Goal: Ask a question

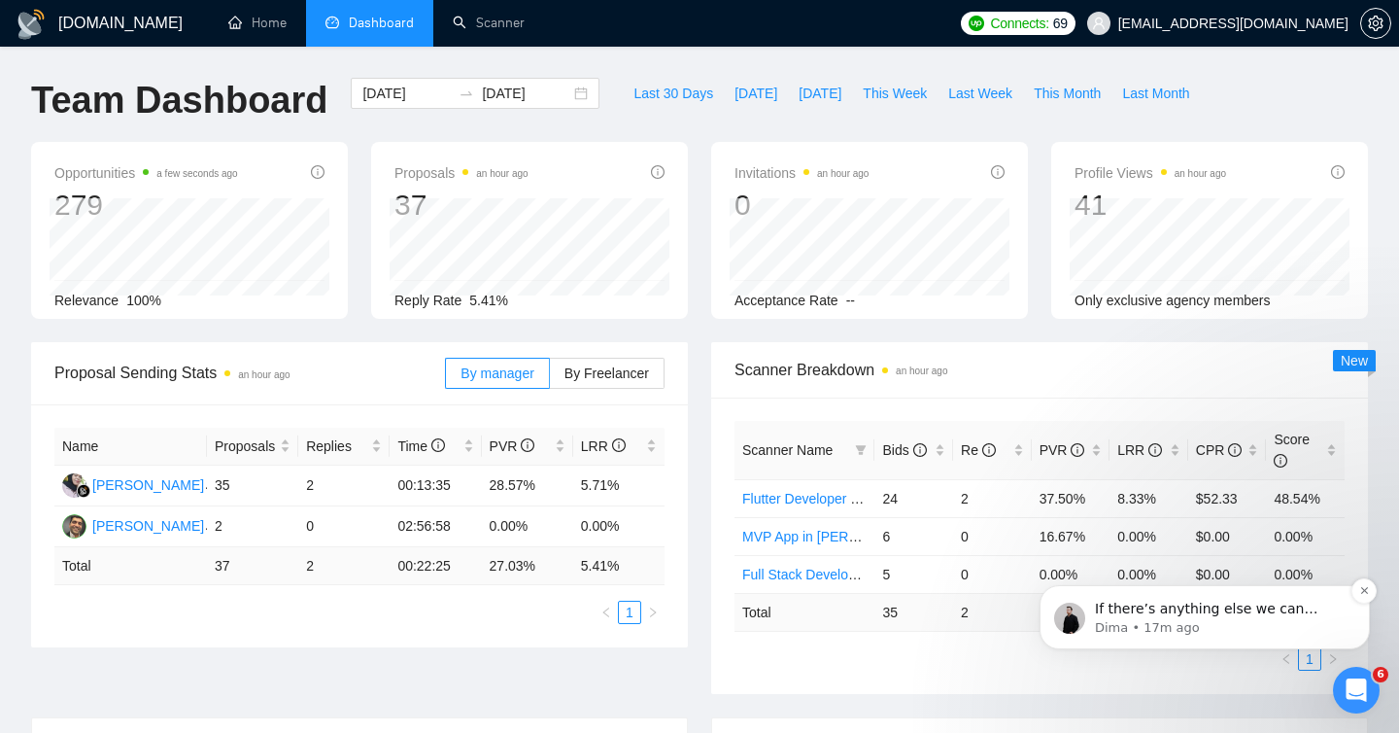
click at [1175, 619] on p "Dima • 17m ago" at bounding box center [1220, 627] width 251 height 17
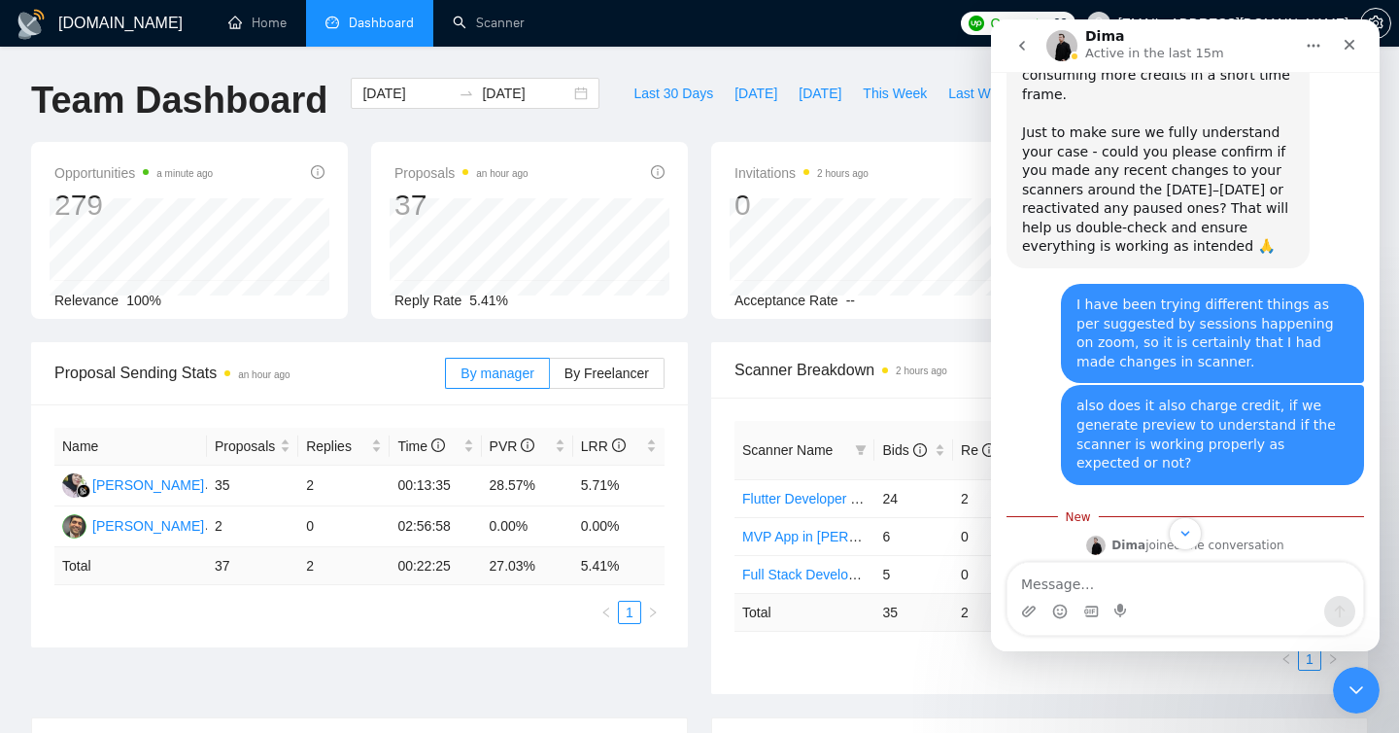
scroll to position [1685, 0]
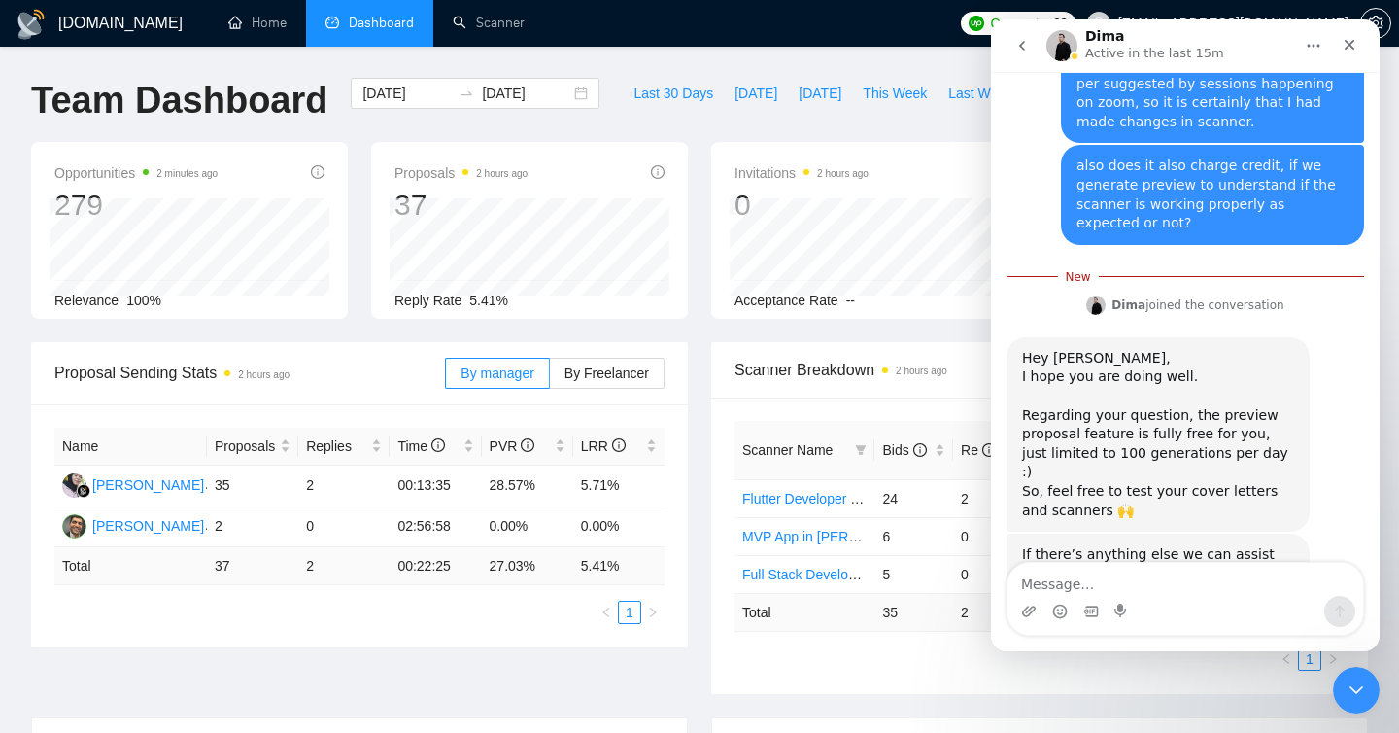
click at [647, 683] on div "Proposal Sending Stats 2 hours ago By manager By Freelancer Name Proposals Repl…" at bounding box center [699, 529] width 1361 height 375
click at [1063, 582] on textarea "Message…" at bounding box center [1186, 579] width 356 height 33
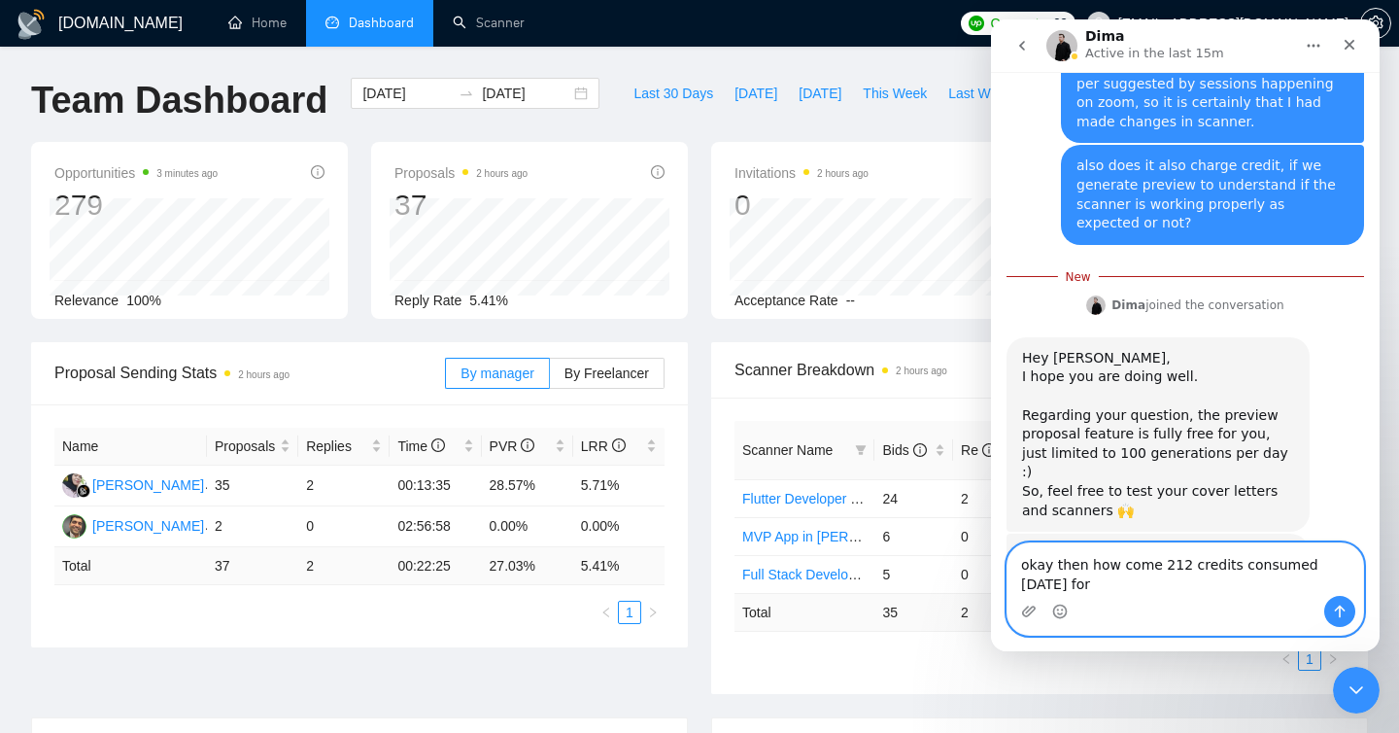
scroll to position [1705, 0]
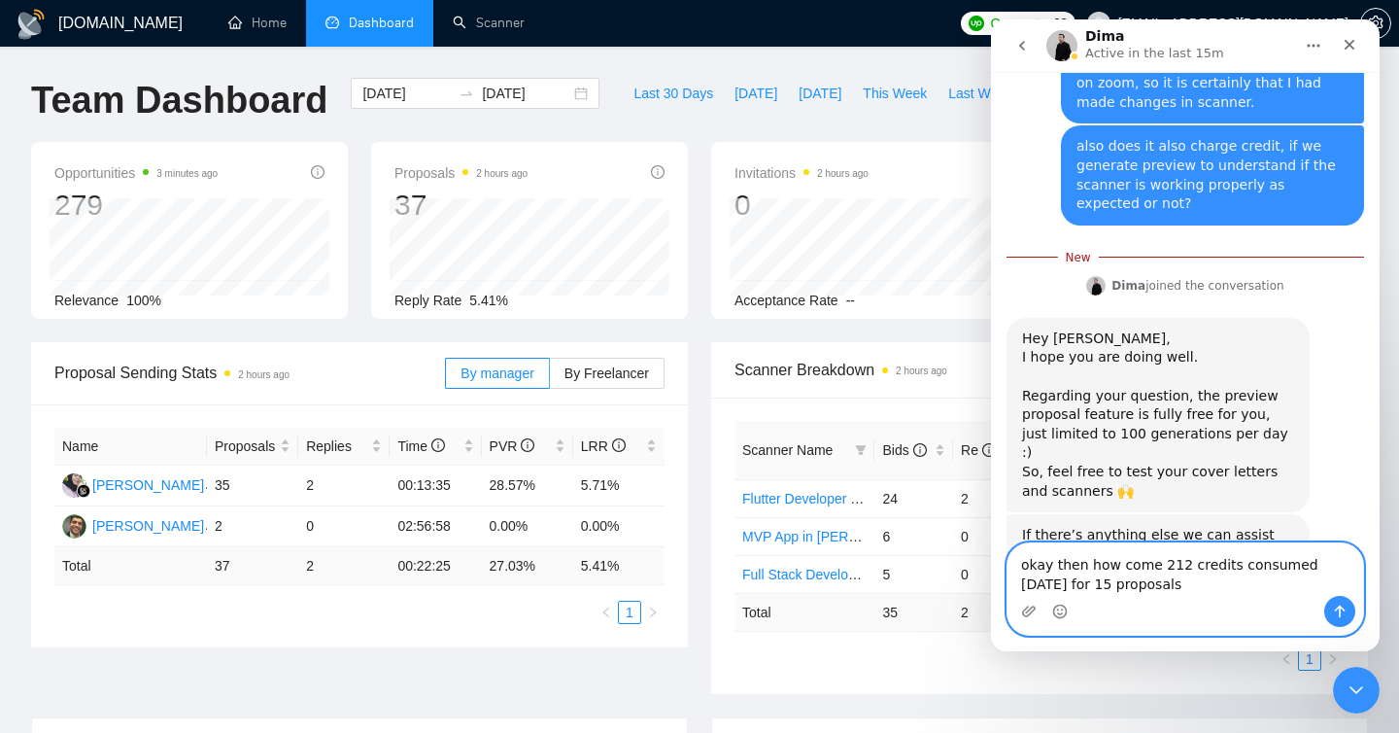
type textarea "okay then how come 212 credits consumed [DATE] for 15 proposals?"
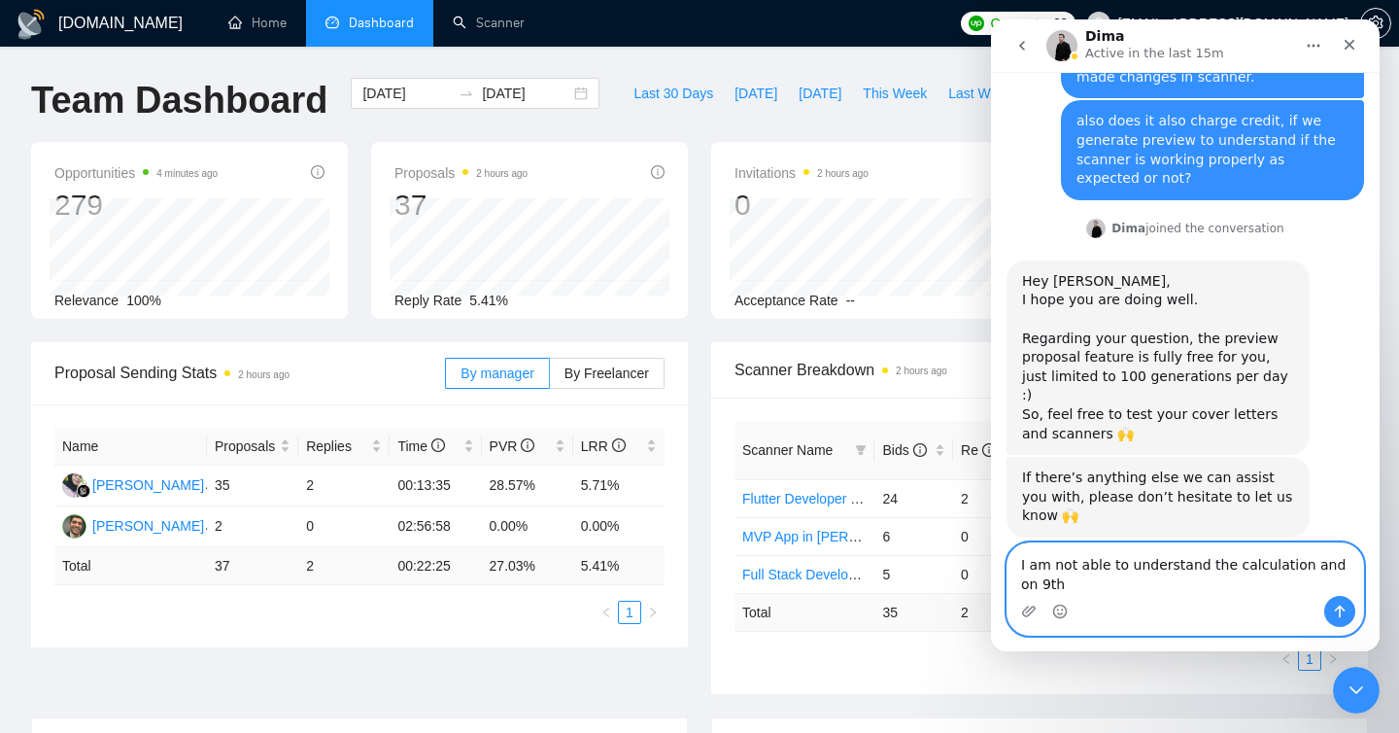
scroll to position [1749, 0]
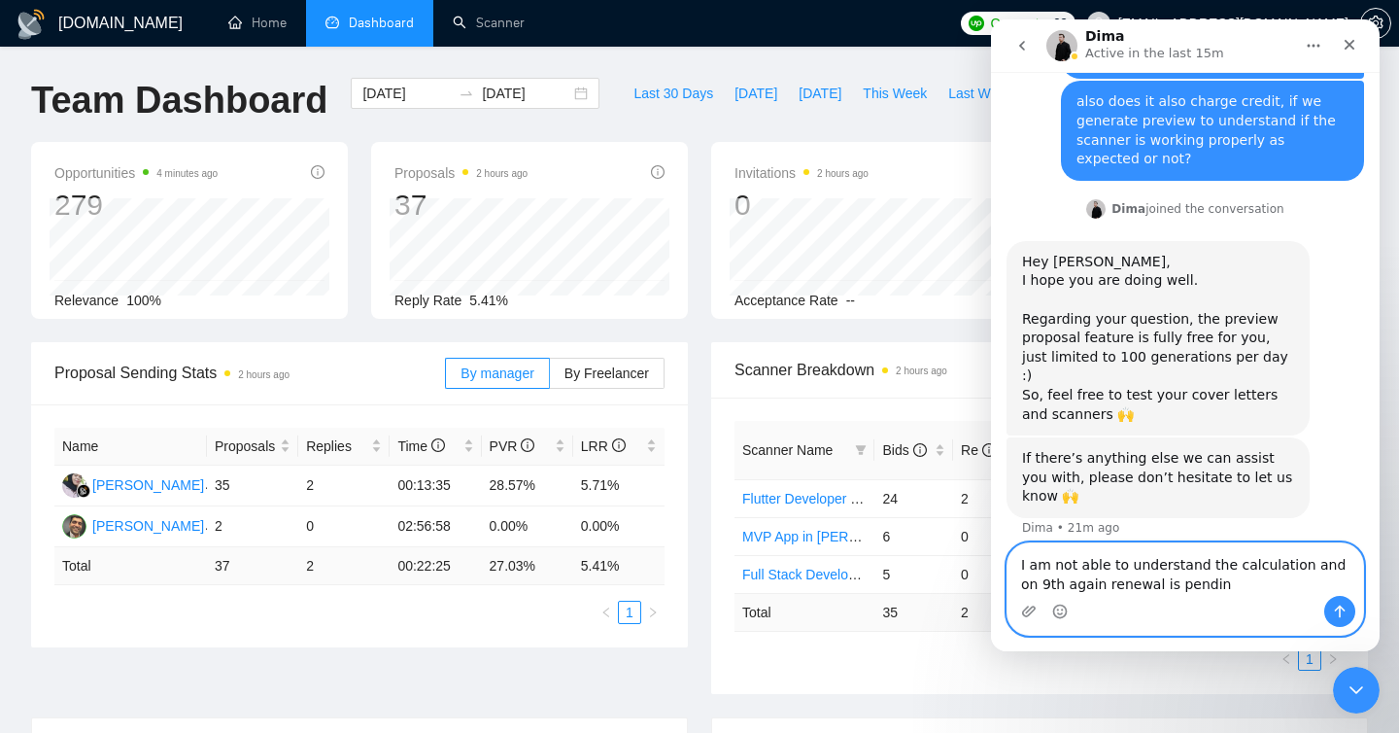
type textarea "I am not able to understand the calculation and on 9th again renewal is pending"
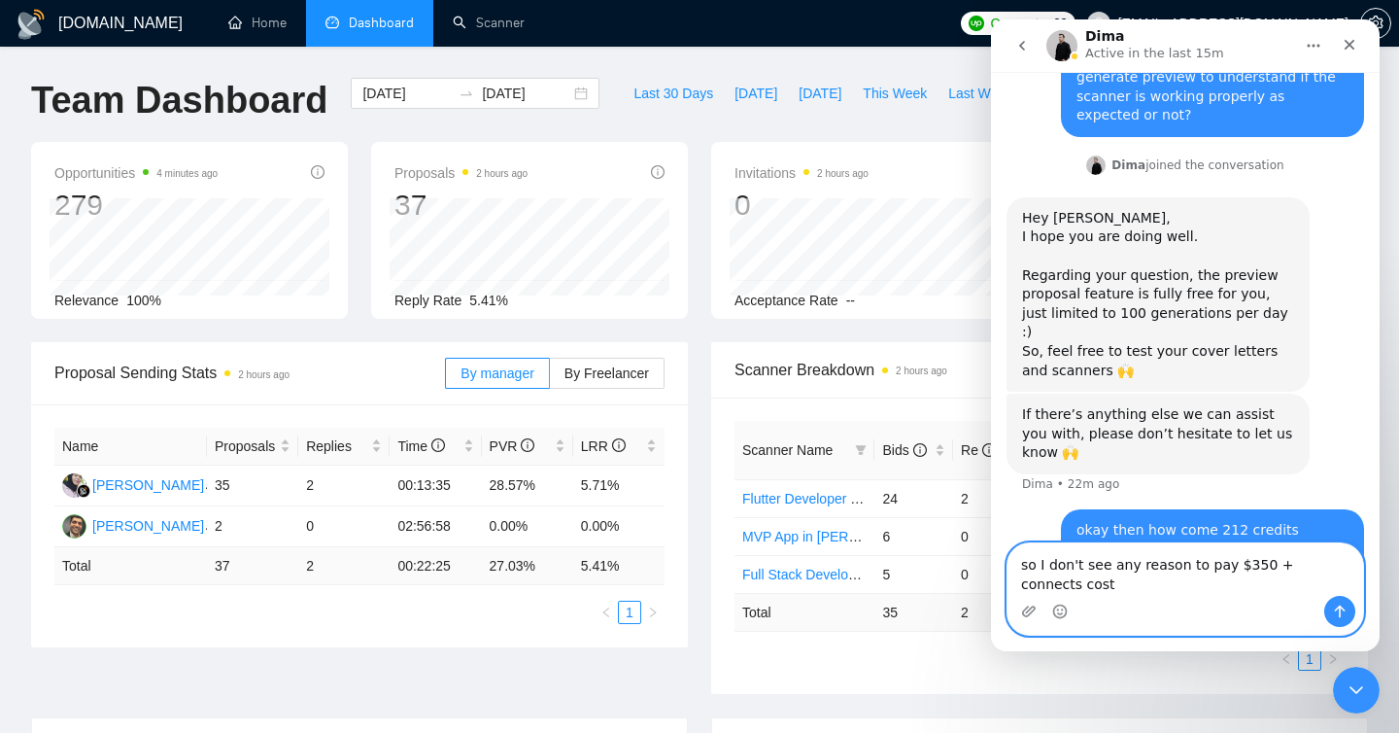
scroll to position [1812, 0]
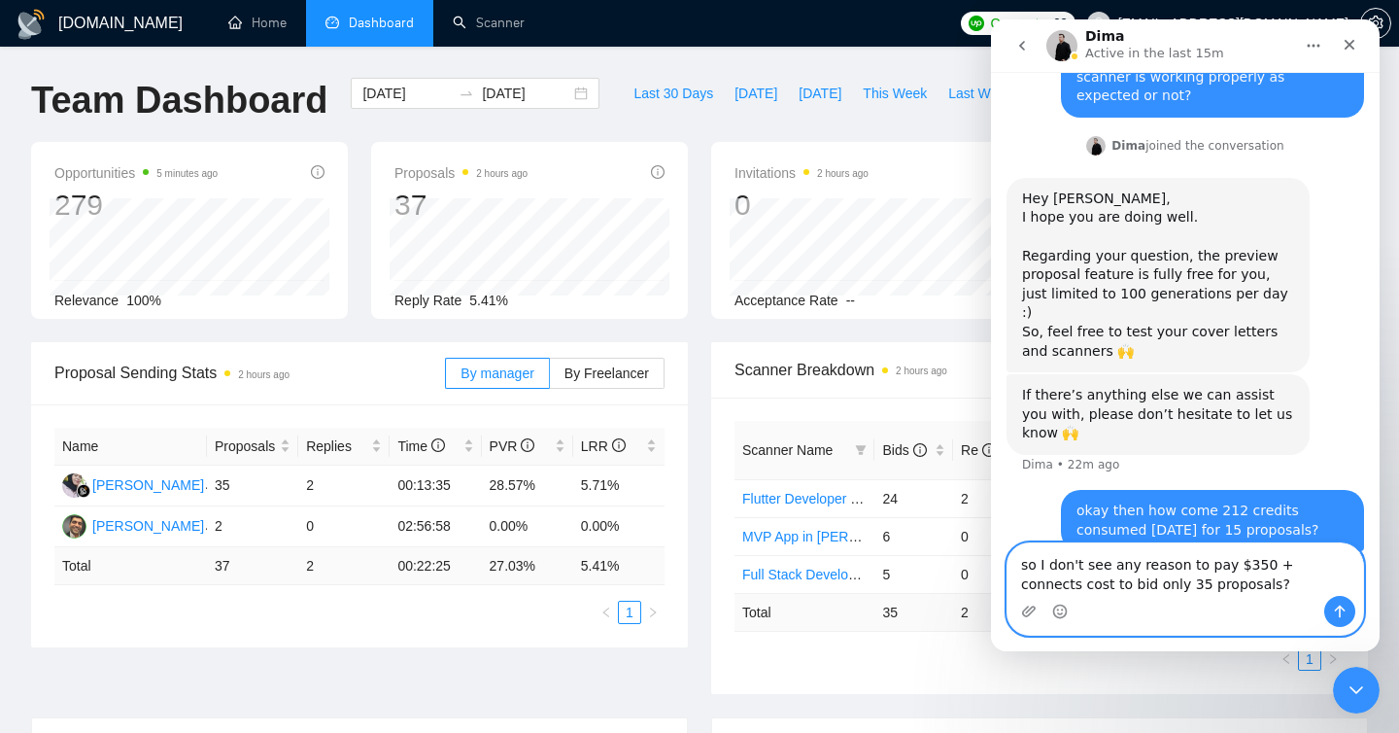
type textarea "so I don't see any reason to pay $350 + connects cost to bid only 35 proposals"
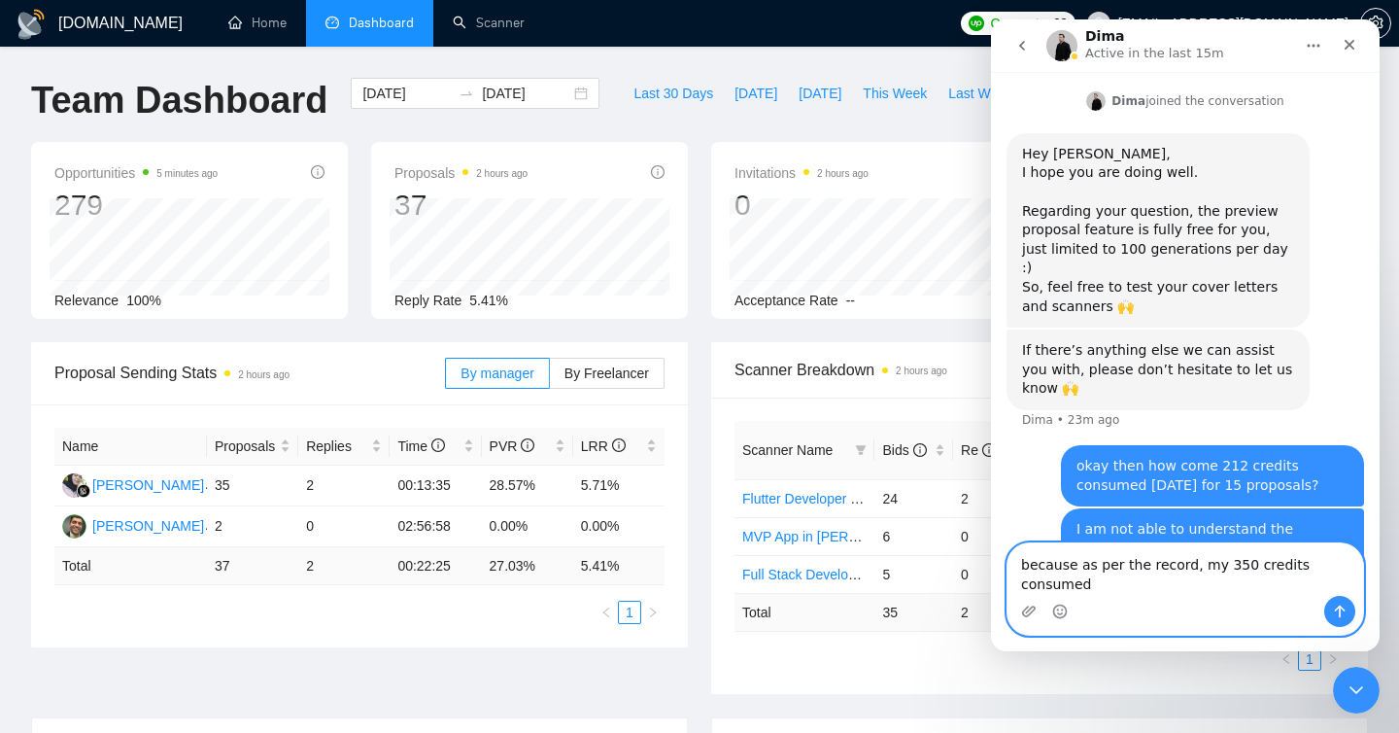
scroll to position [1877, 0]
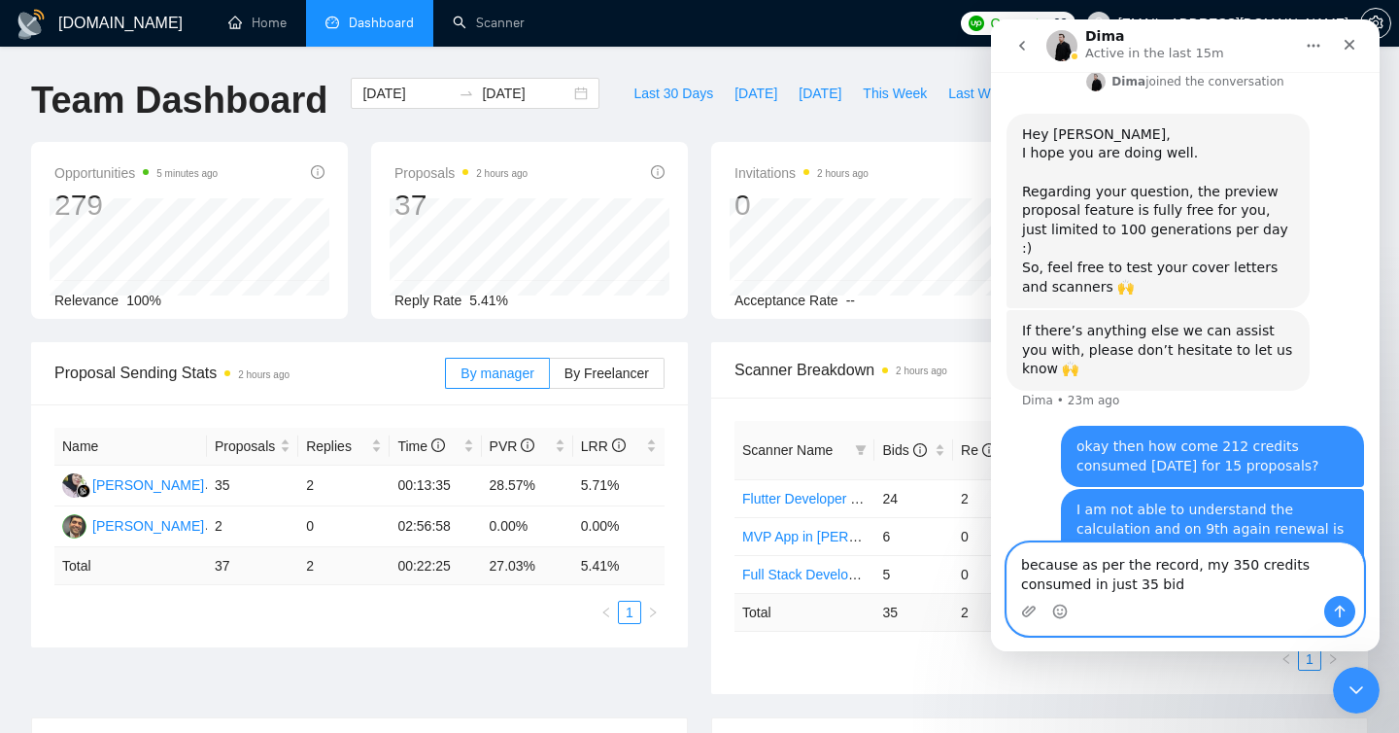
type textarea "because as per the record, my 350 credits consumed in just 35 bids"
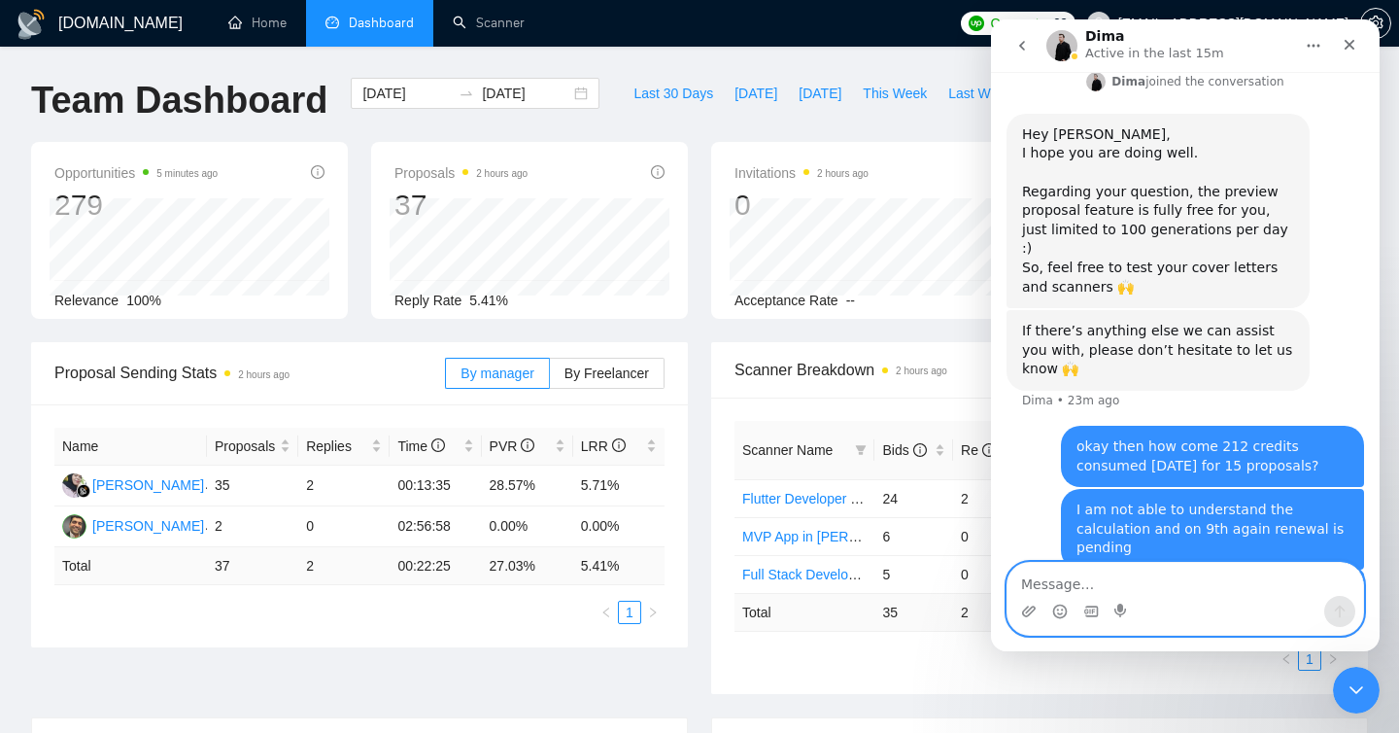
scroll to position [1920, 0]
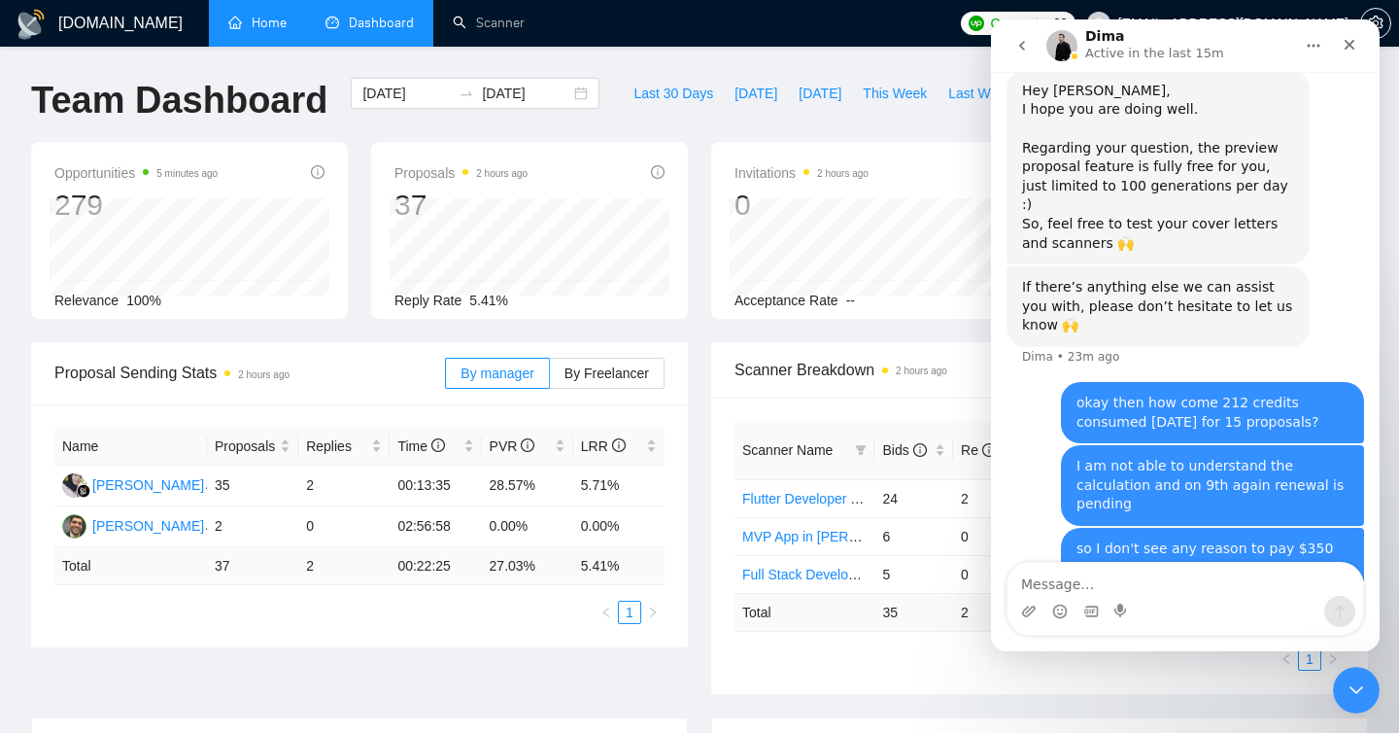
click at [273, 17] on link "Home" at bounding box center [257, 23] width 58 height 17
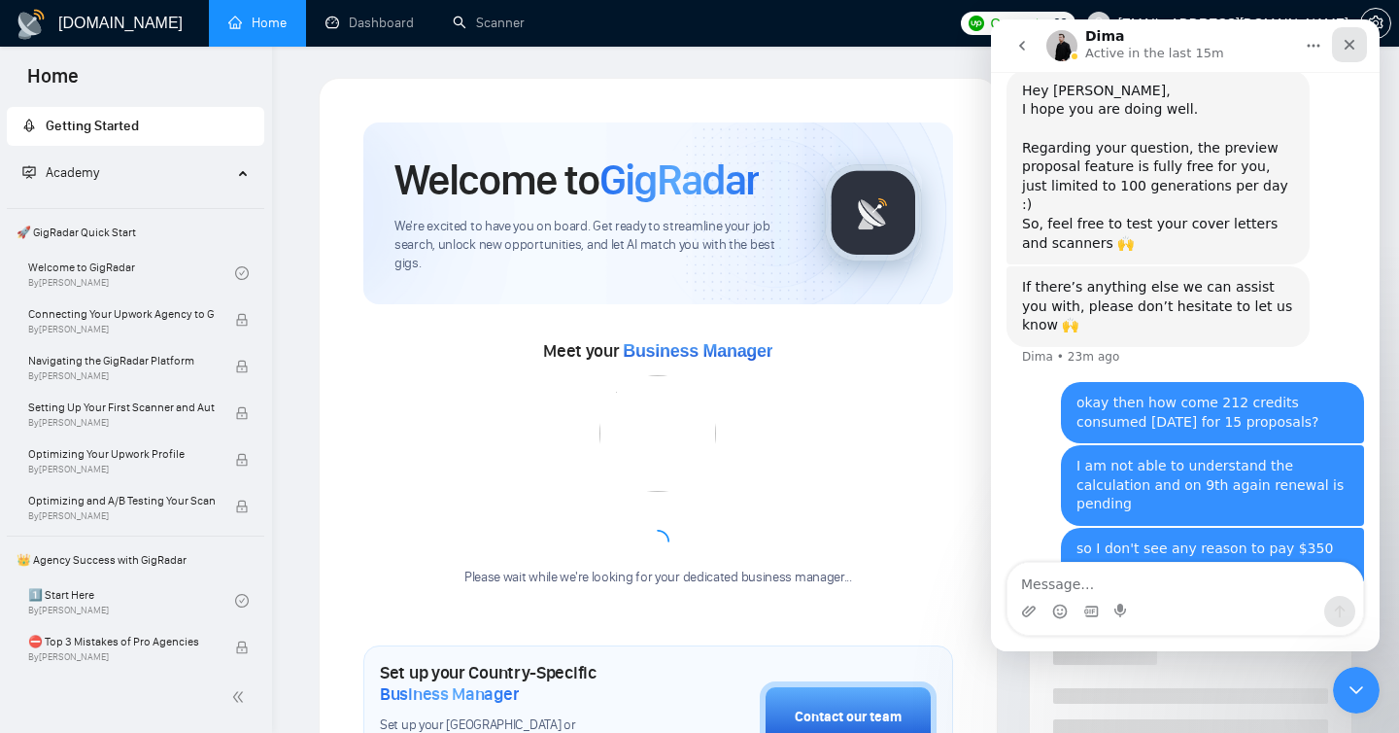
click at [1342, 37] on icon "Close" at bounding box center [1350, 45] width 16 height 16
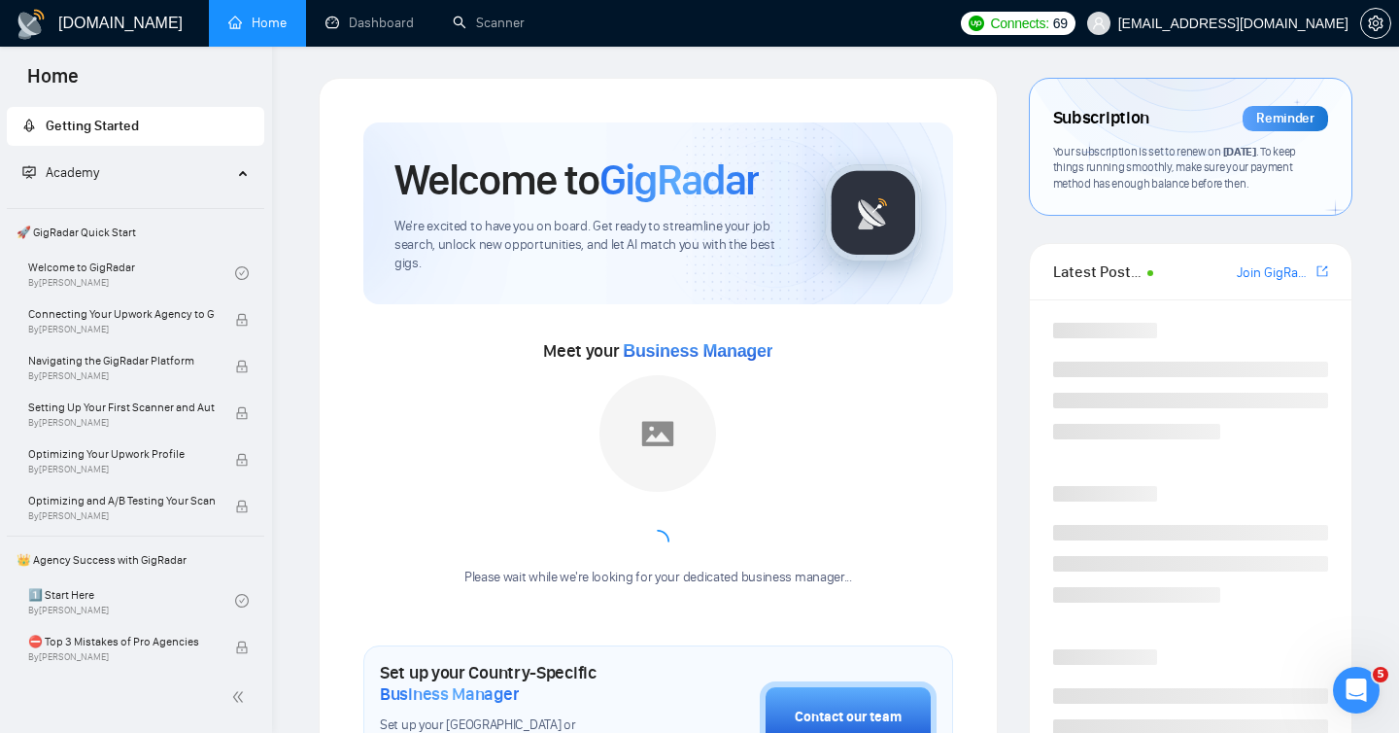
scroll to position [1920, 0]
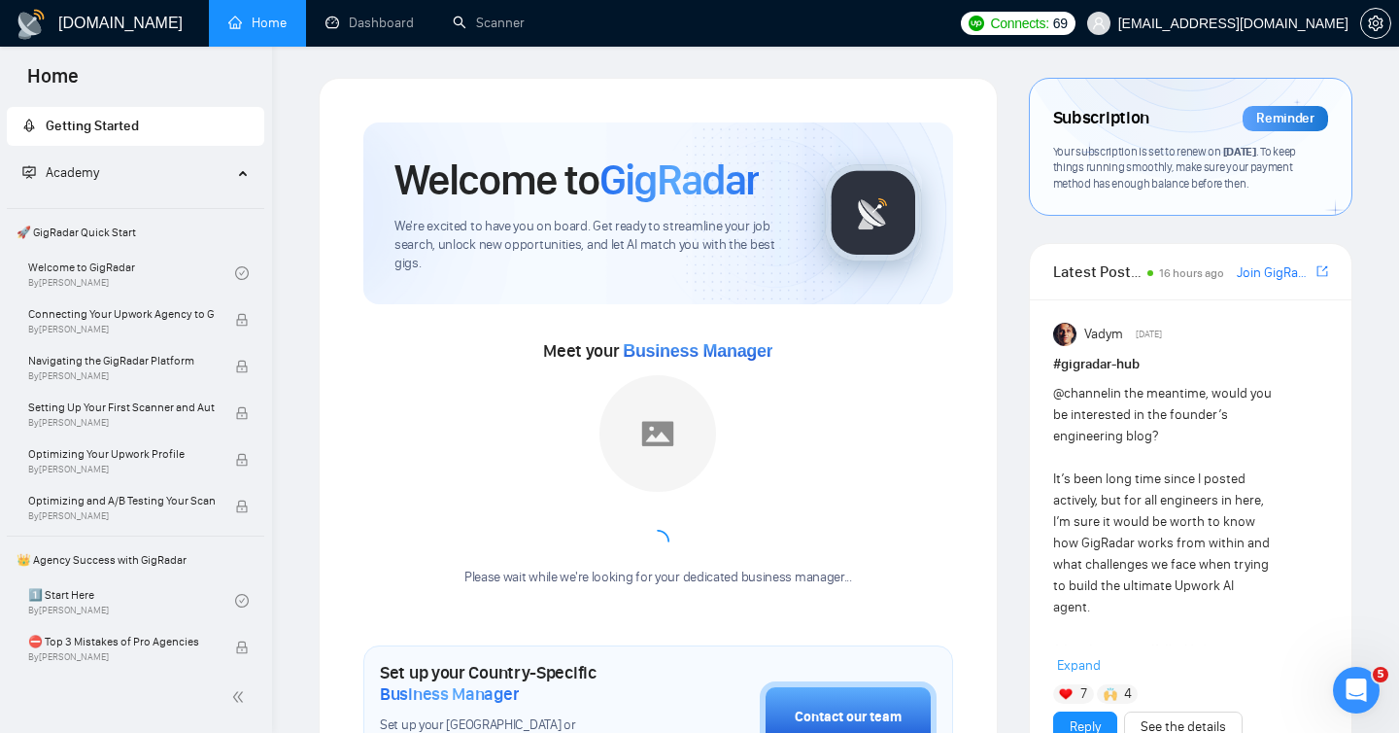
click at [1203, 155] on span "Your subscription is set to renew on [DATE] . To keep things running smoothly, …" at bounding box center [1174, 167] width 243 height 47
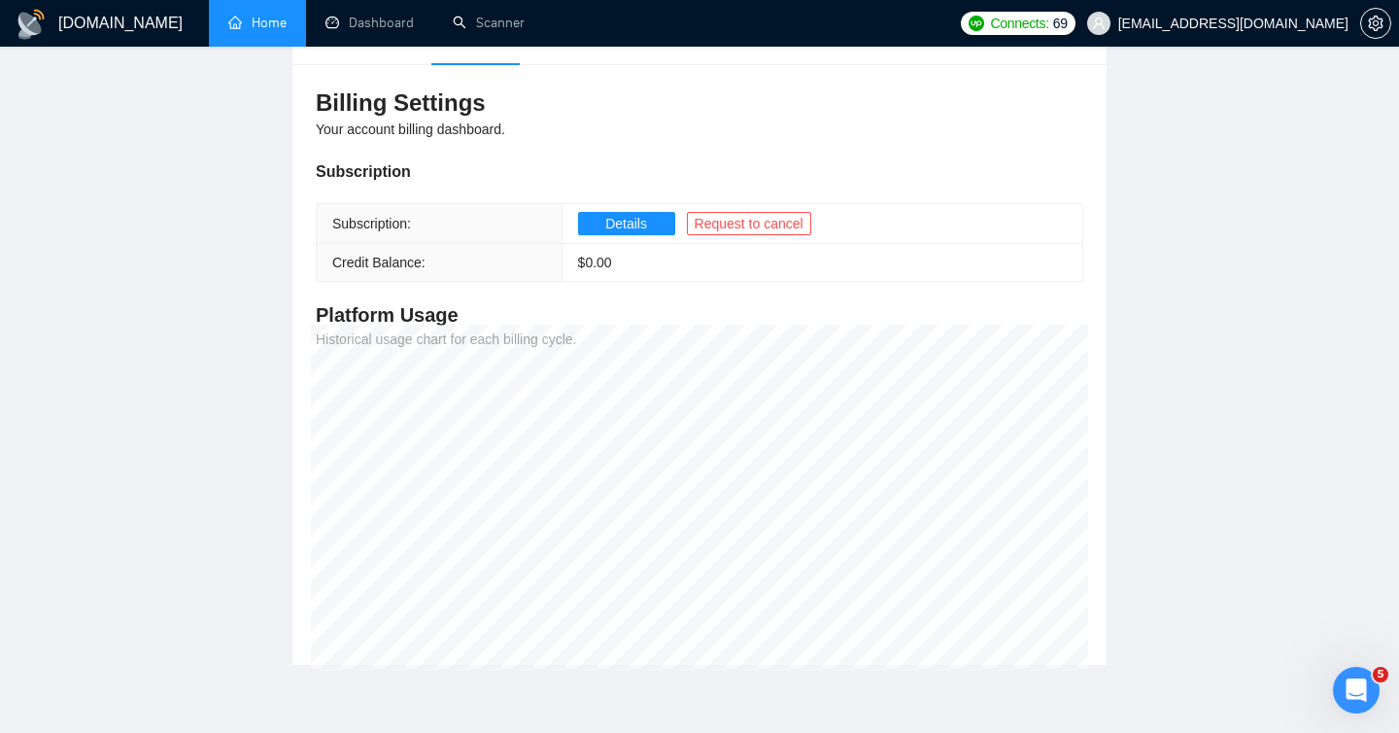
scroll to position [268, 0]
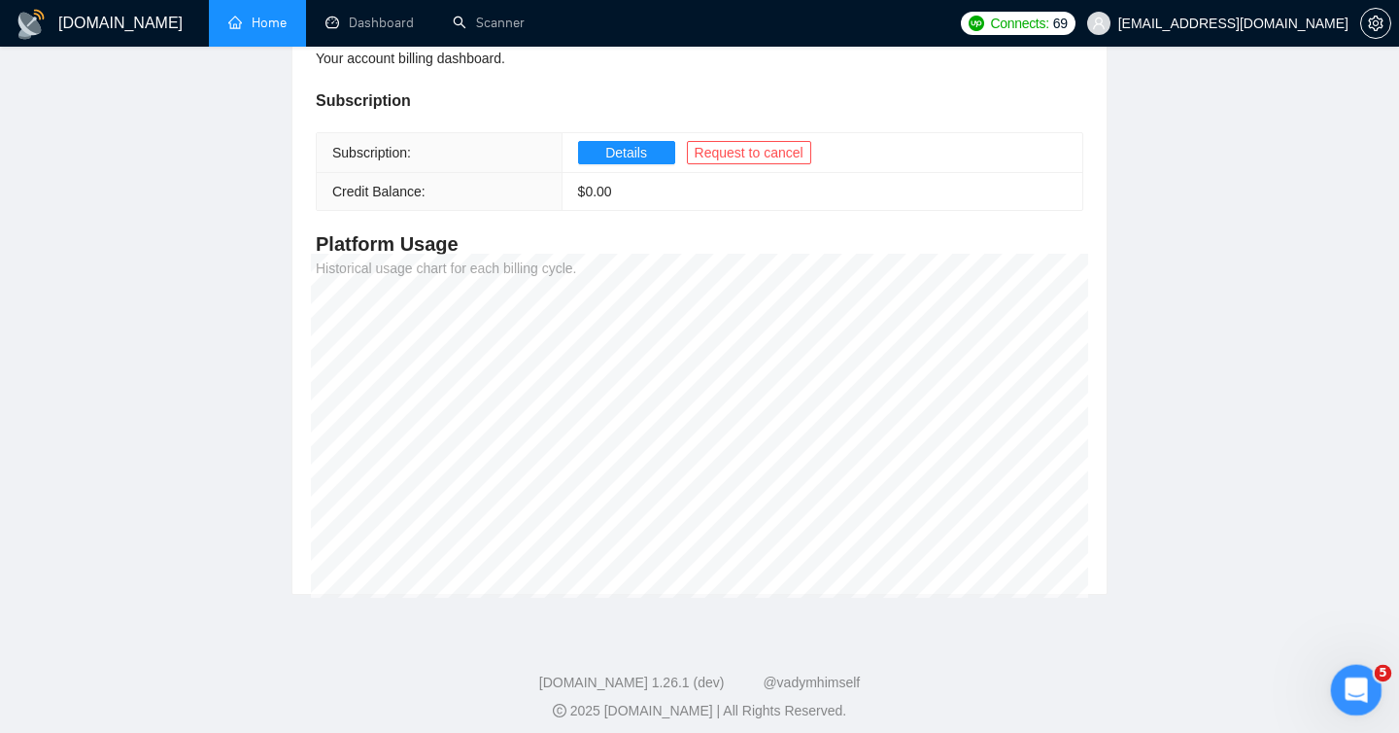
click at [1353, 681] on icon "Open Intercom Messenger" at bounding box center [1354, 687] width 14 height 16
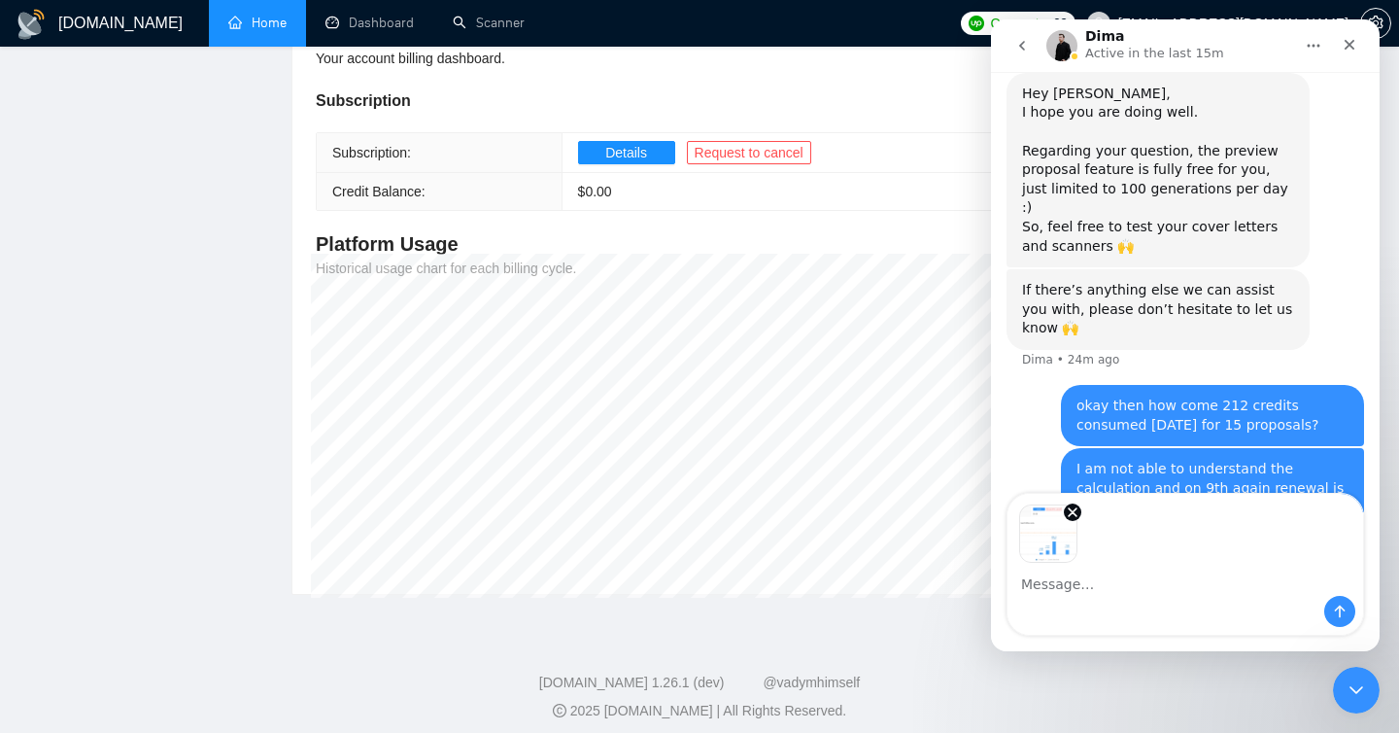
scroll to position [1989, 0]
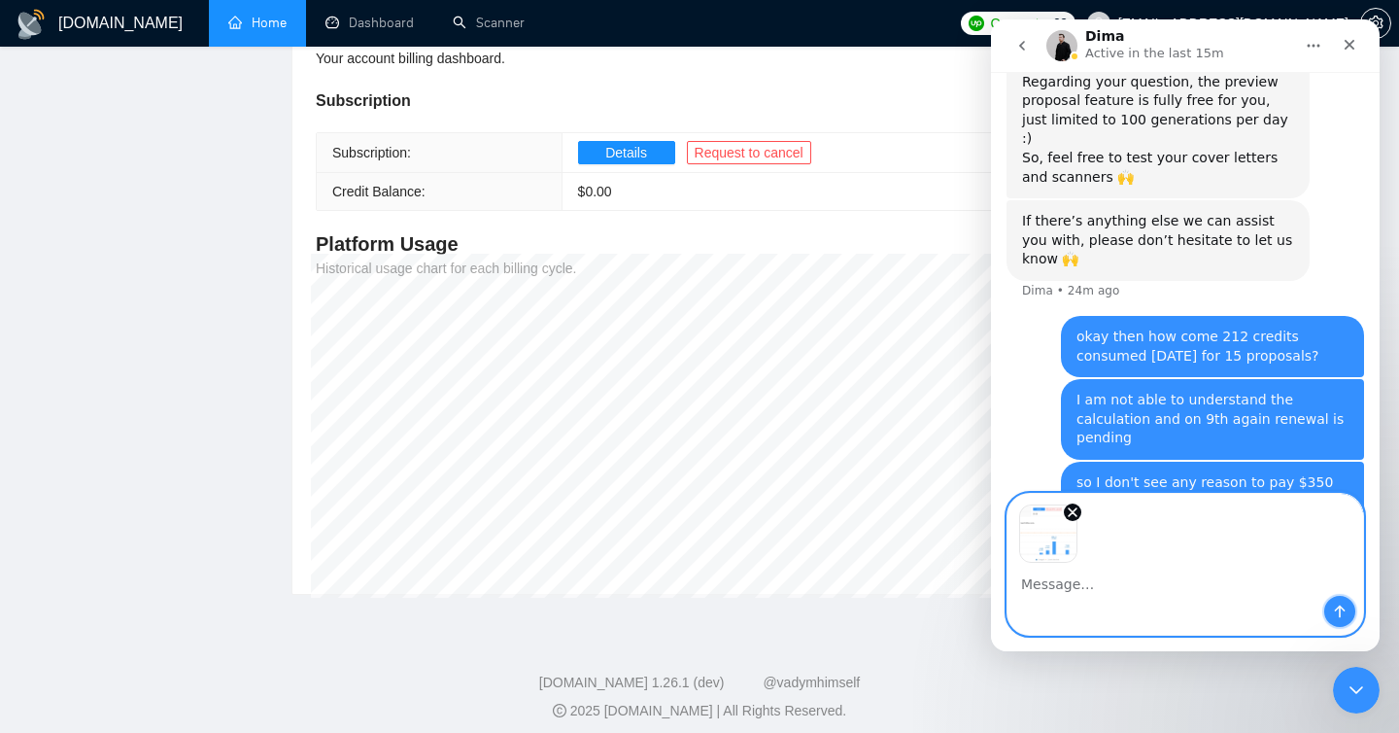
click at [1338, 611] on icon "Send a message…" at bounding box center [1340, 612] width 16 height 16
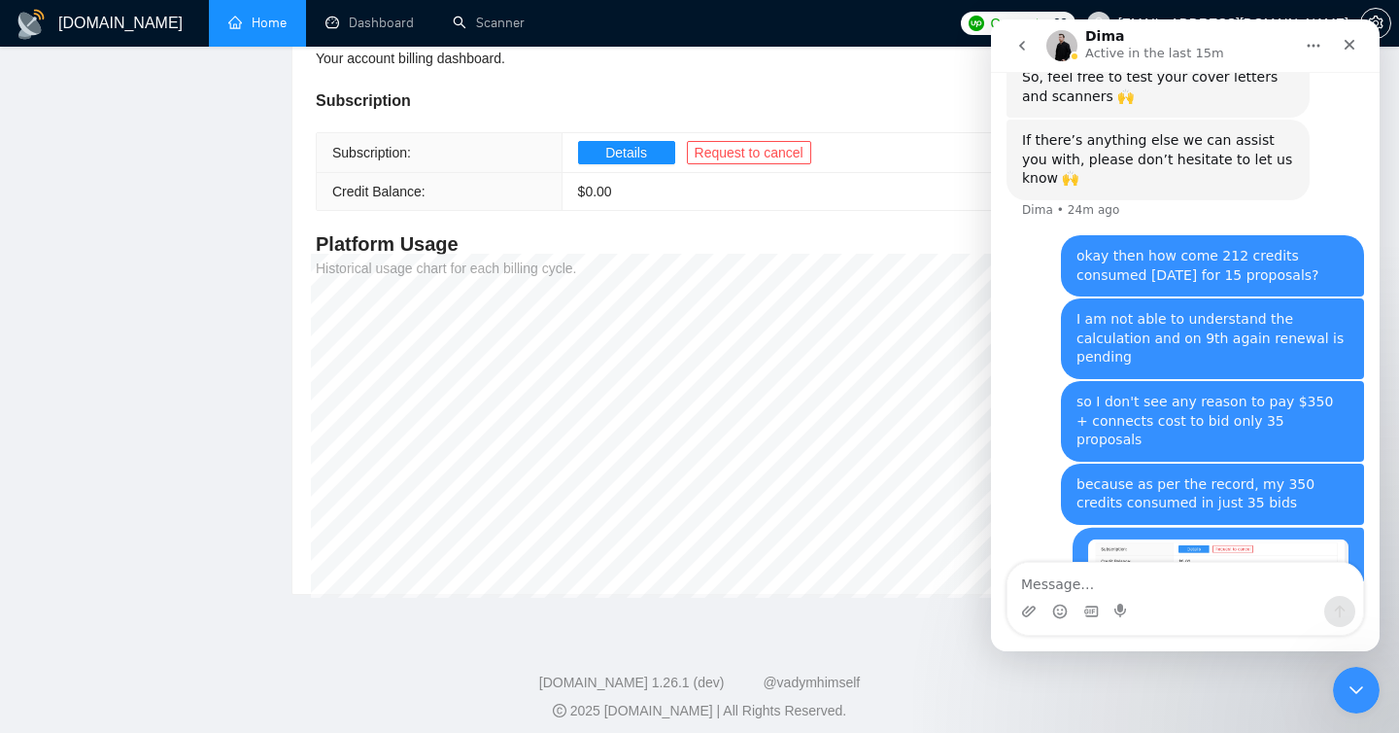
scroll to position [2094, 0]
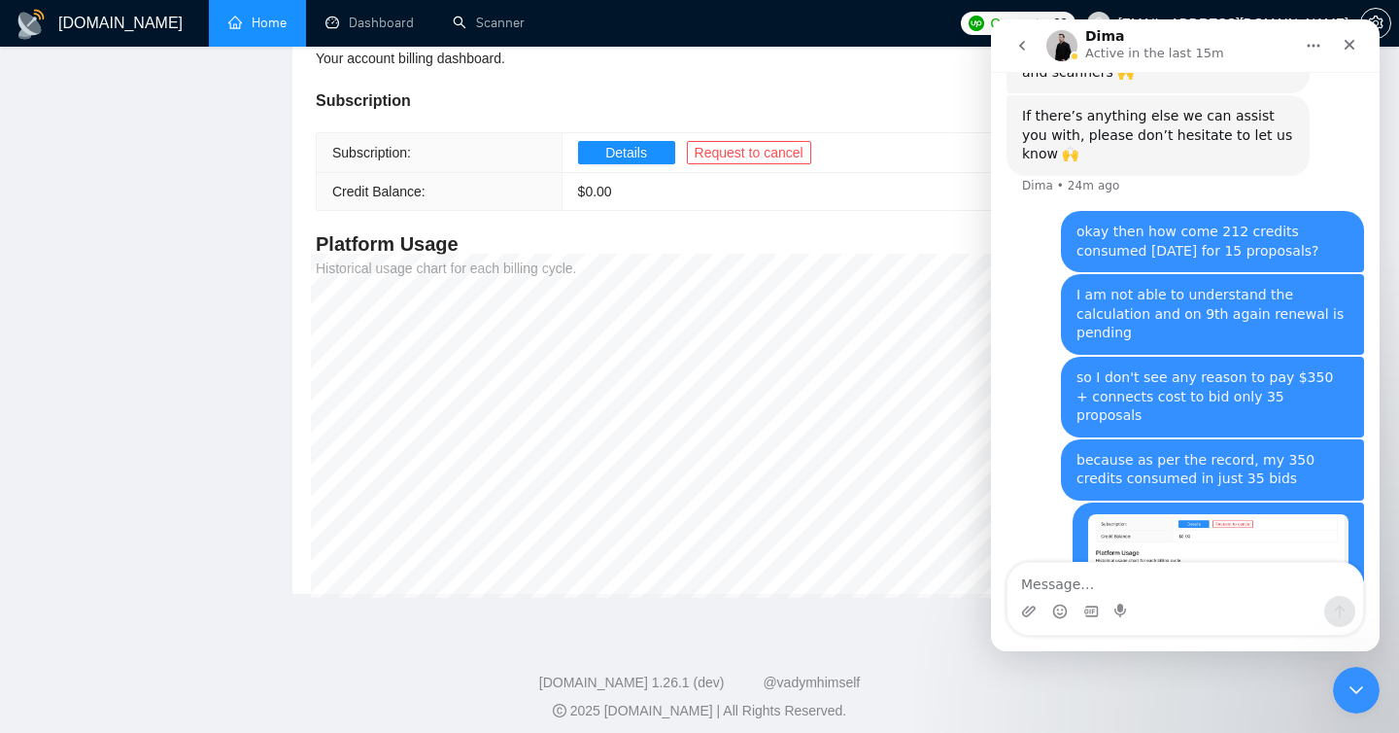
click at [218, 506] on main "Team Settings [EMAIL_ADDRESS][DOMAIN_NAME] Preferences Subscription Members Int…" at bounding box center [699, 202] width 1337 height 785
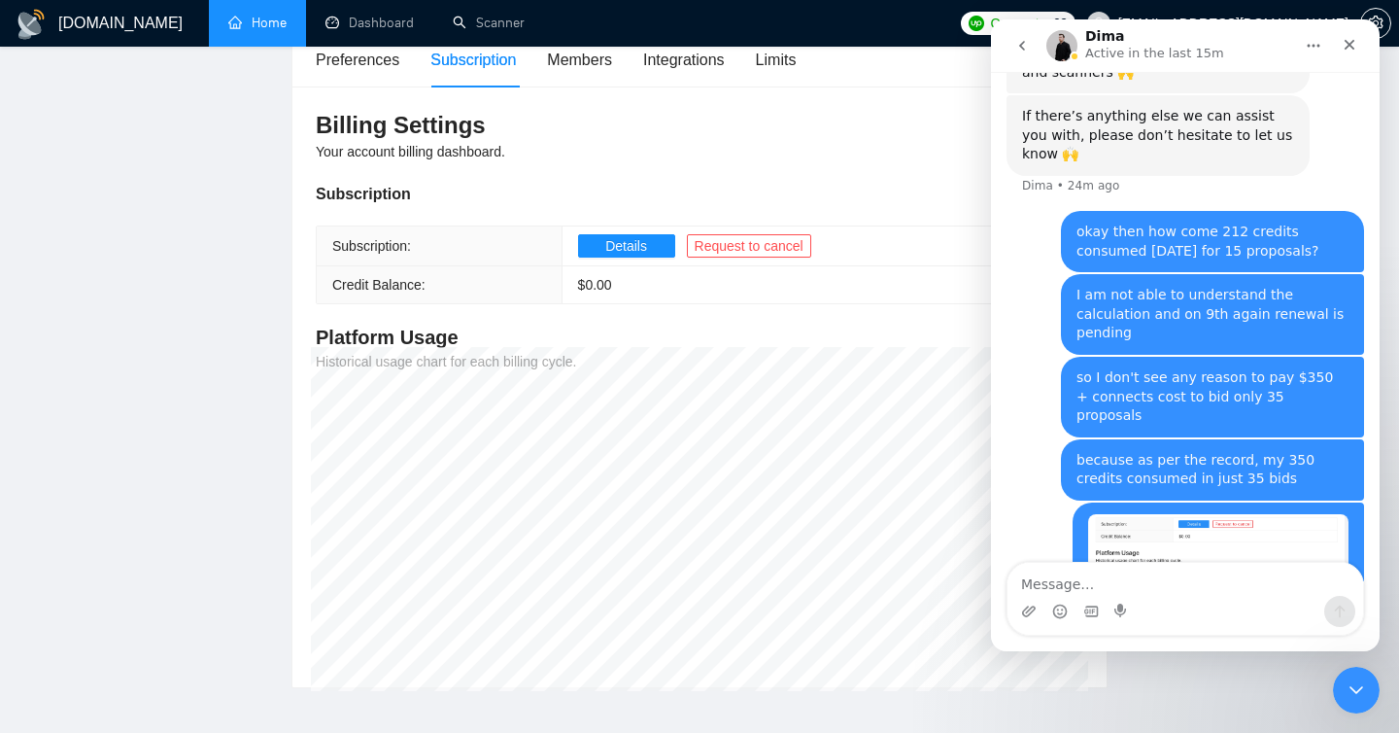
scroll to position [0, 0]
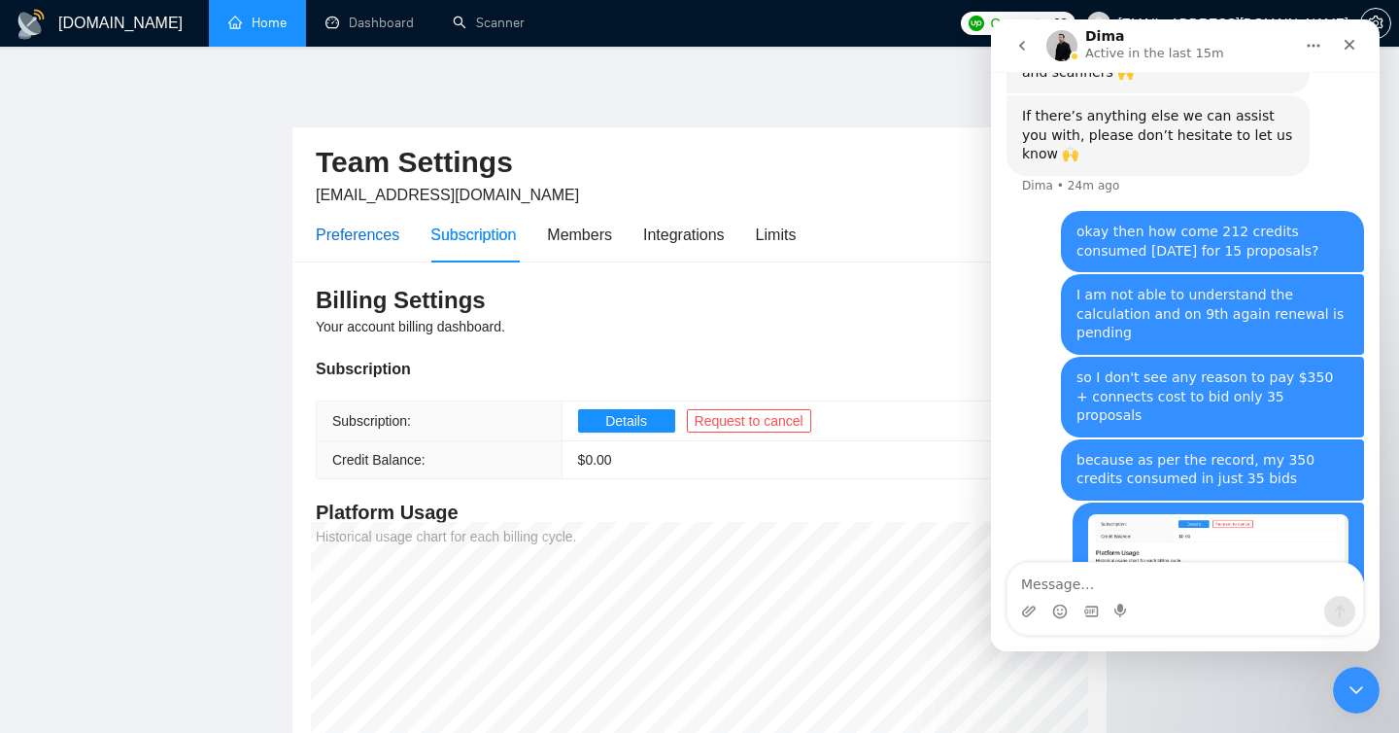
click at [354, 226] on div "Preferences" at bounding box center [358, 235] width 84 height 24
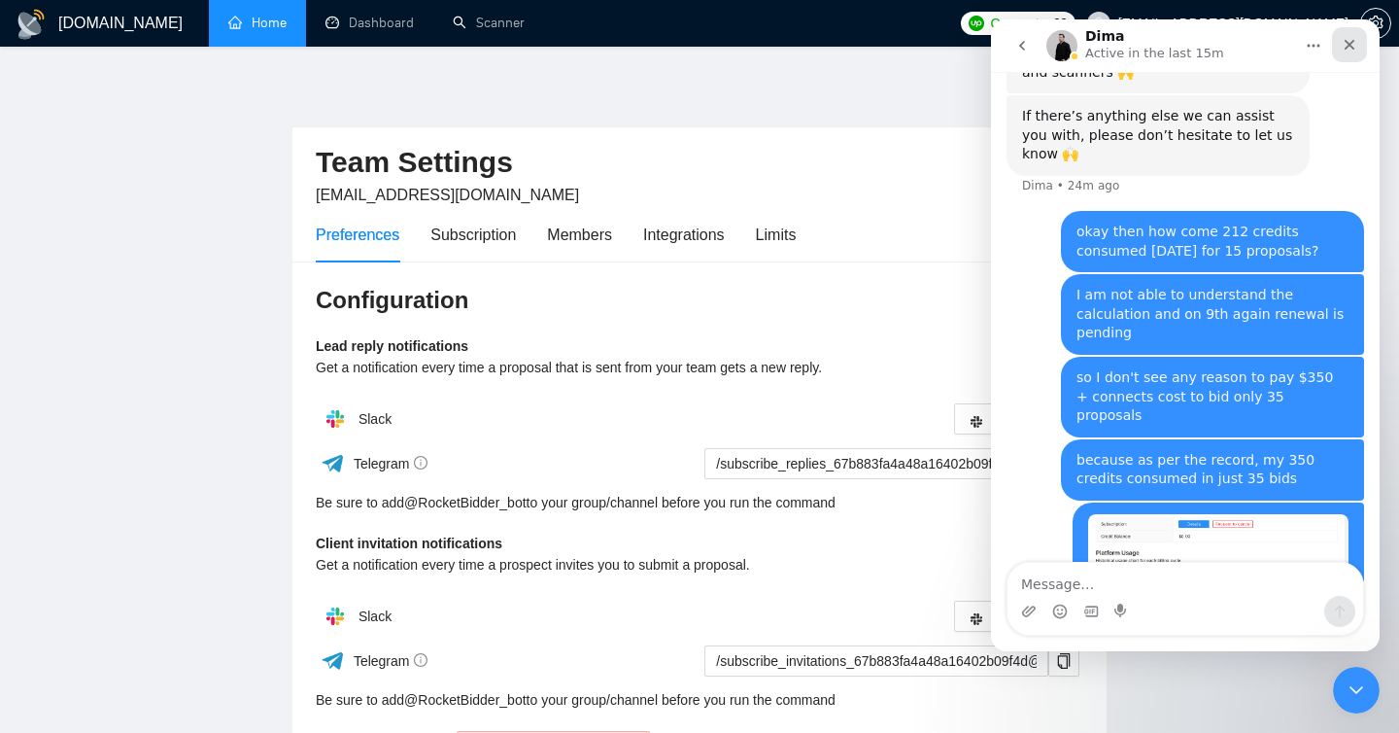
click at [1352, 42] on icon "Close" at bounding box center [1350, 45] width 11 height 11
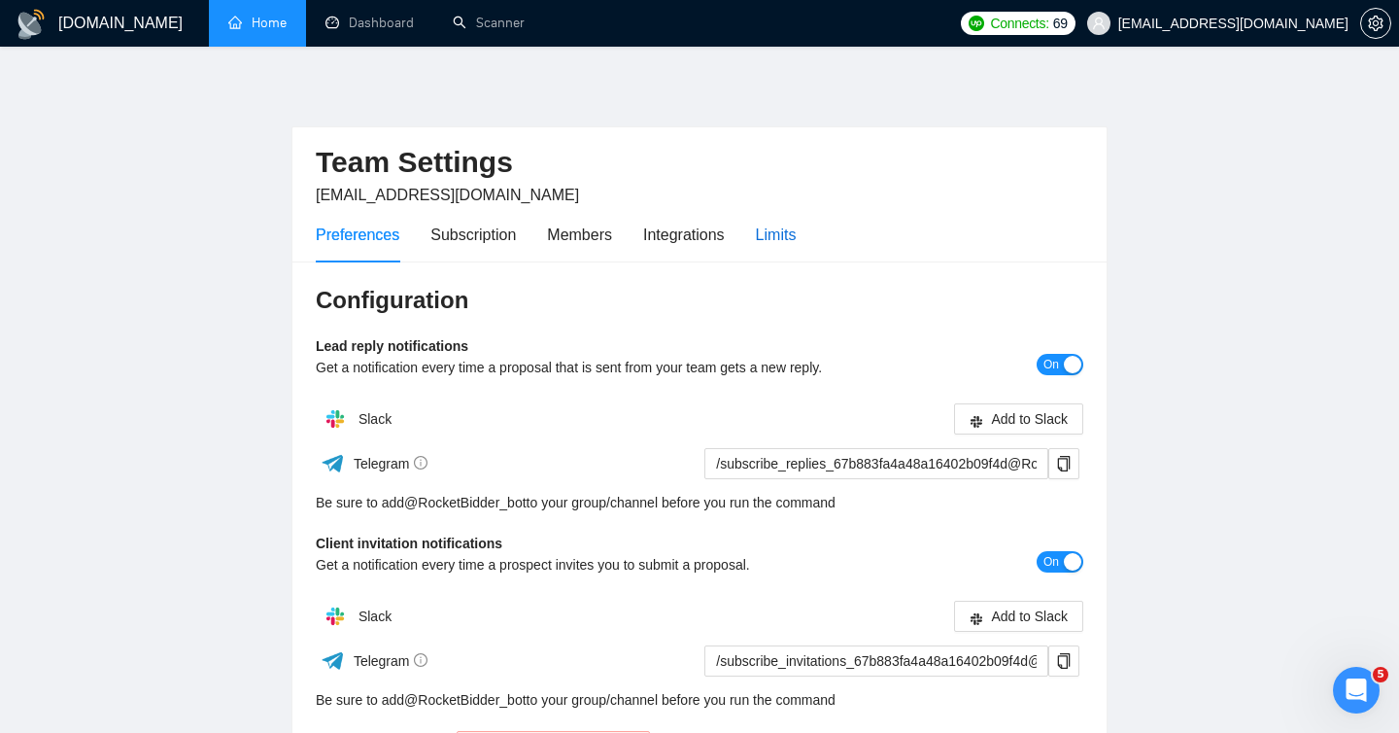
click at [782, 241] on div "Limits" at bounding box center [776, 235] width 41 height 24
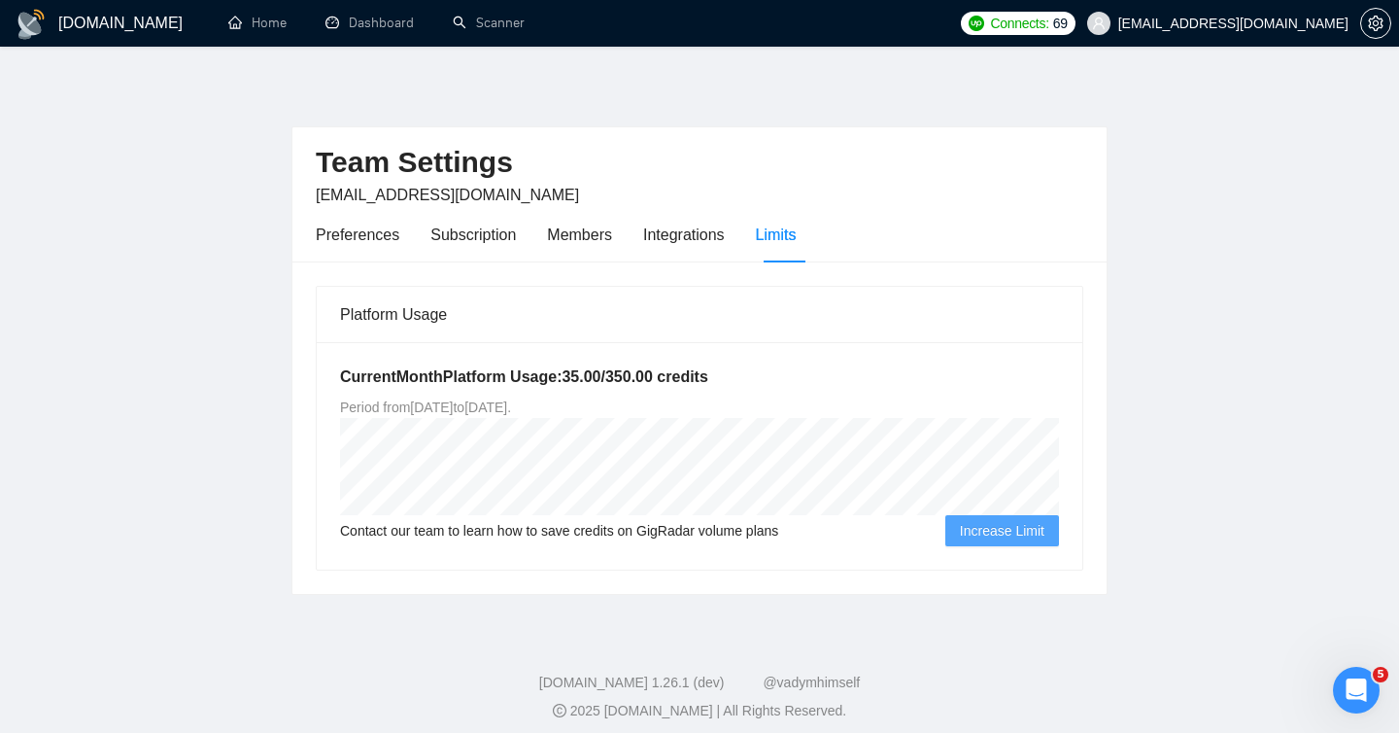
scroll to position [2094, 0]
click at [1342, 681] on icon "Open Intercom Messenger" at bounding box center [1354, 688] width 32 height 32
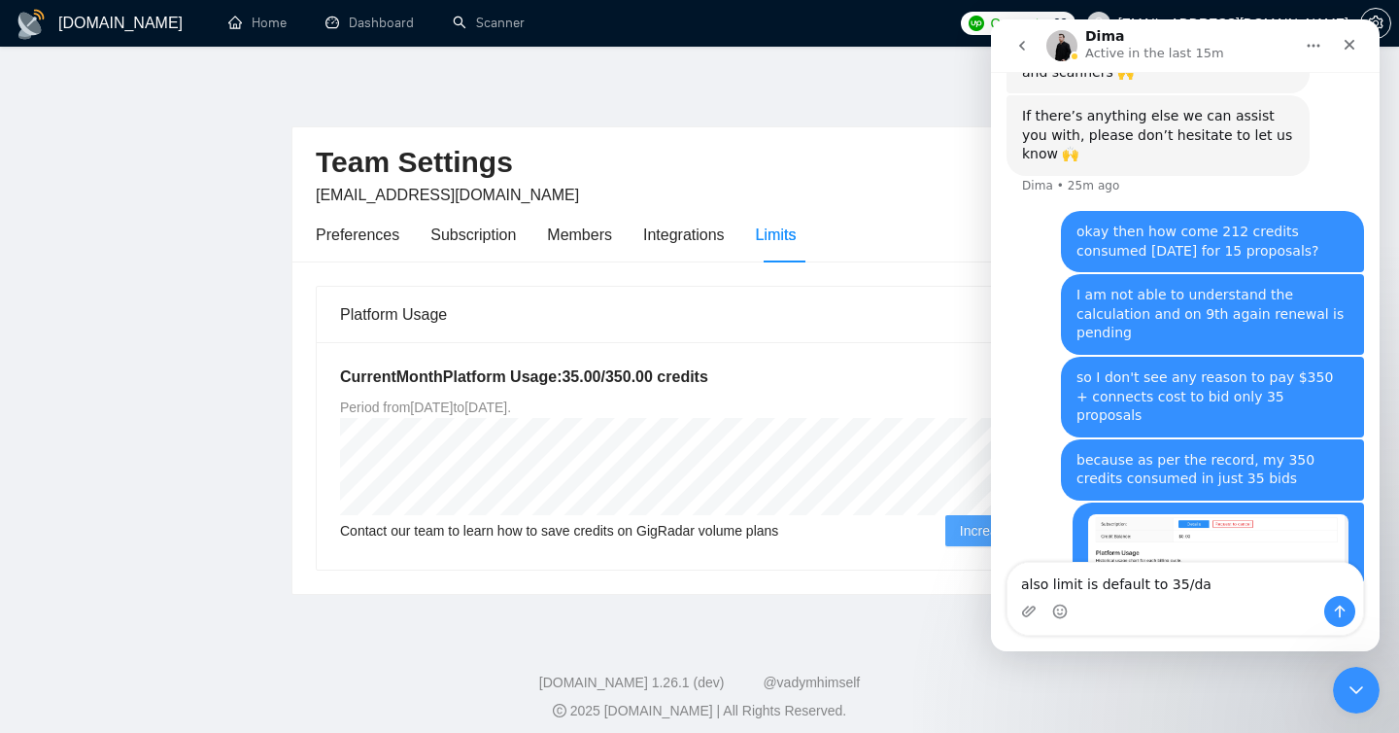
type textarea "also limit is default to 35/day"
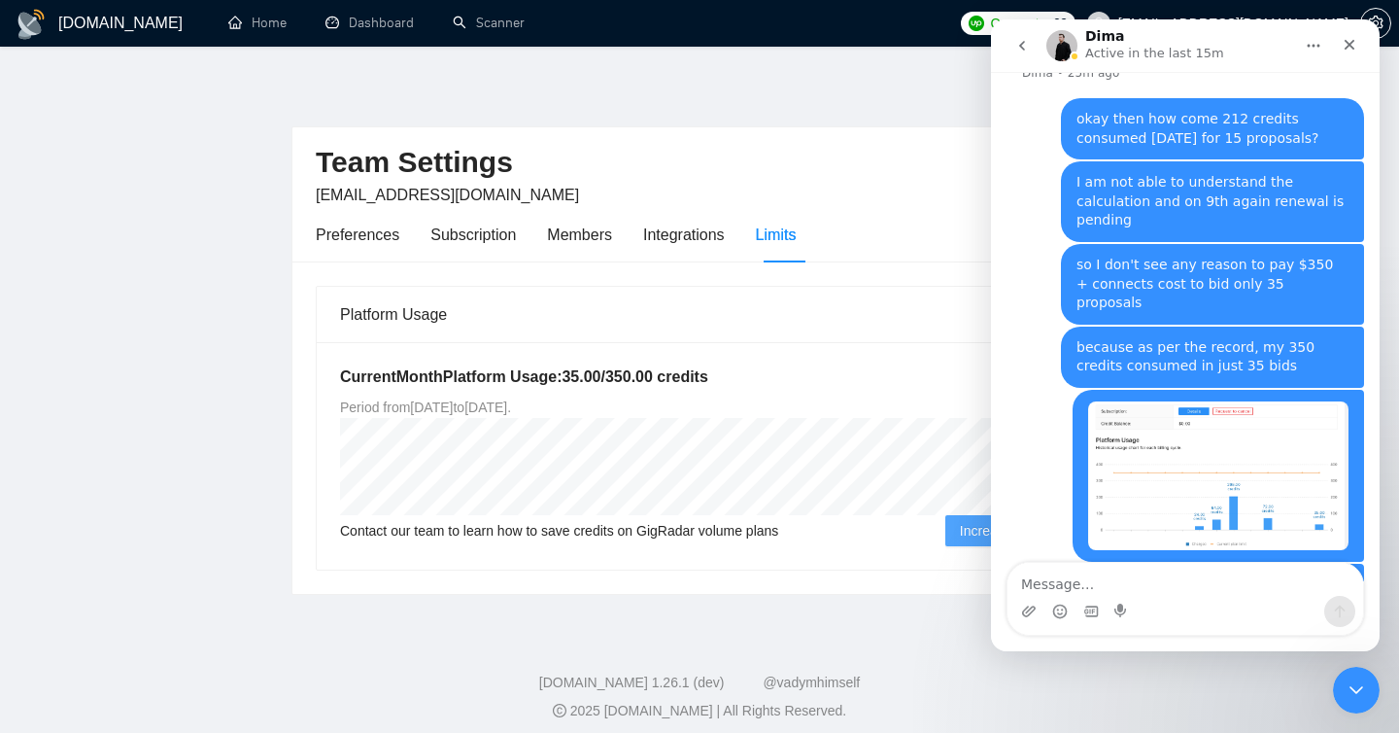
scroll to position [2320, 0]
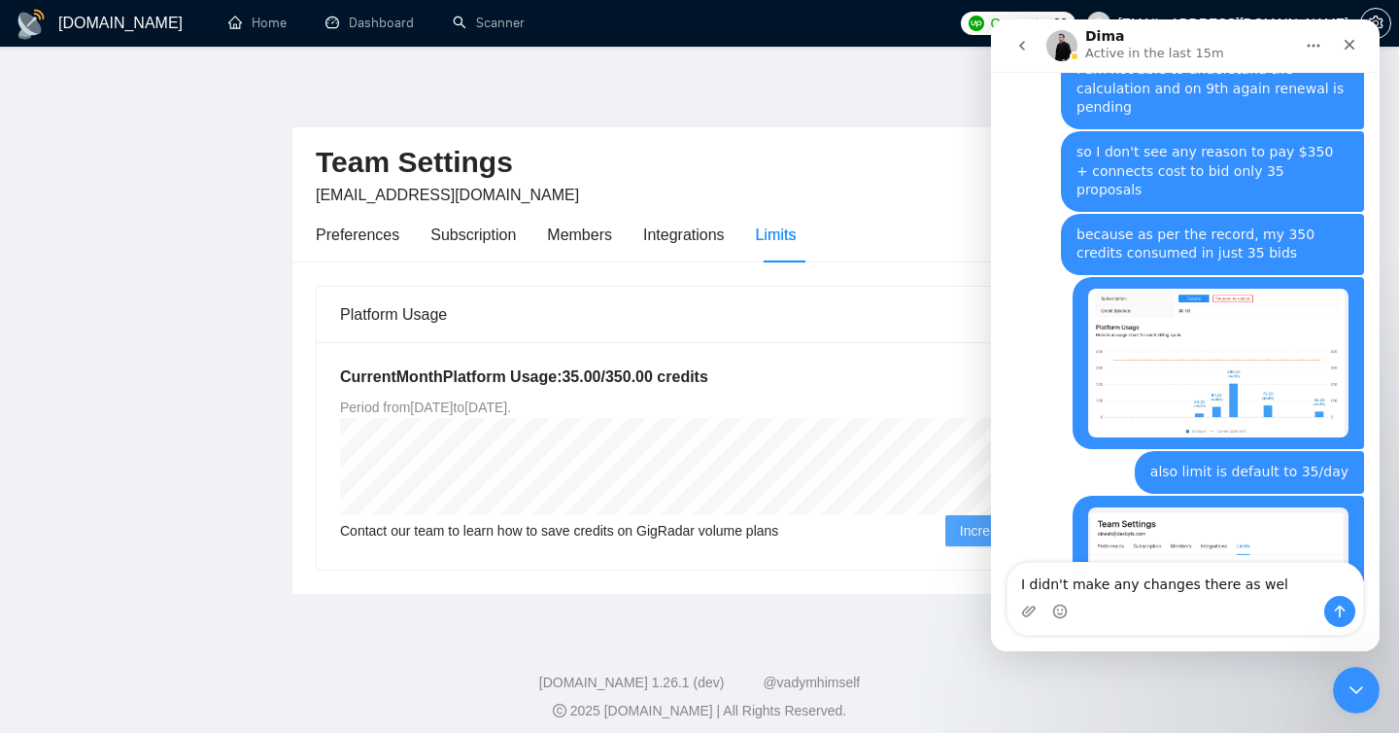
type textarea "I didn't make any changes there as well"
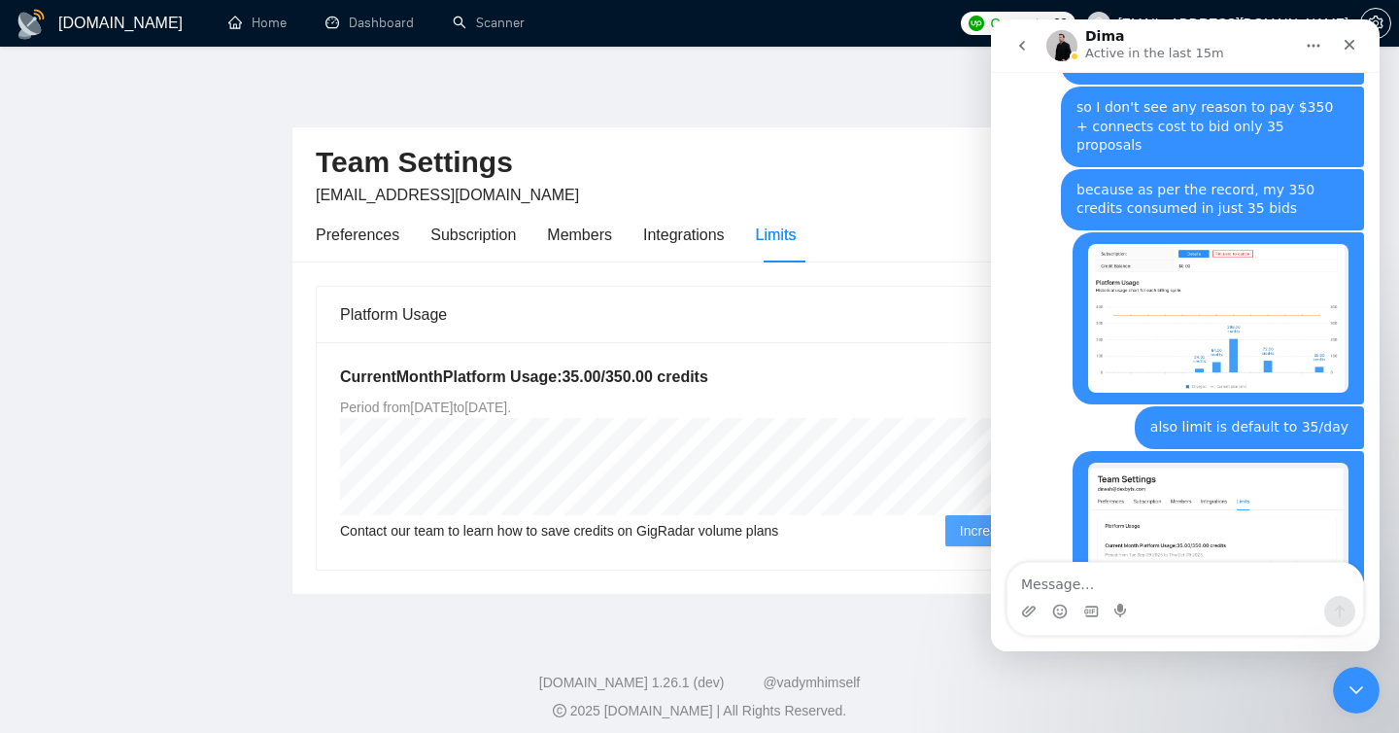
click at [363, 608] on div "[DOMAIN_NAME] Home Dashboard Scanner Connects: 69 [EMAIL_ADDRESS][DOMAIN_NAME] …" at bounding box center [699, 372] width 1399 height 744
click at [1351, 43] on icon "Close" at bounding box center [1350, 45] width 11 height 11
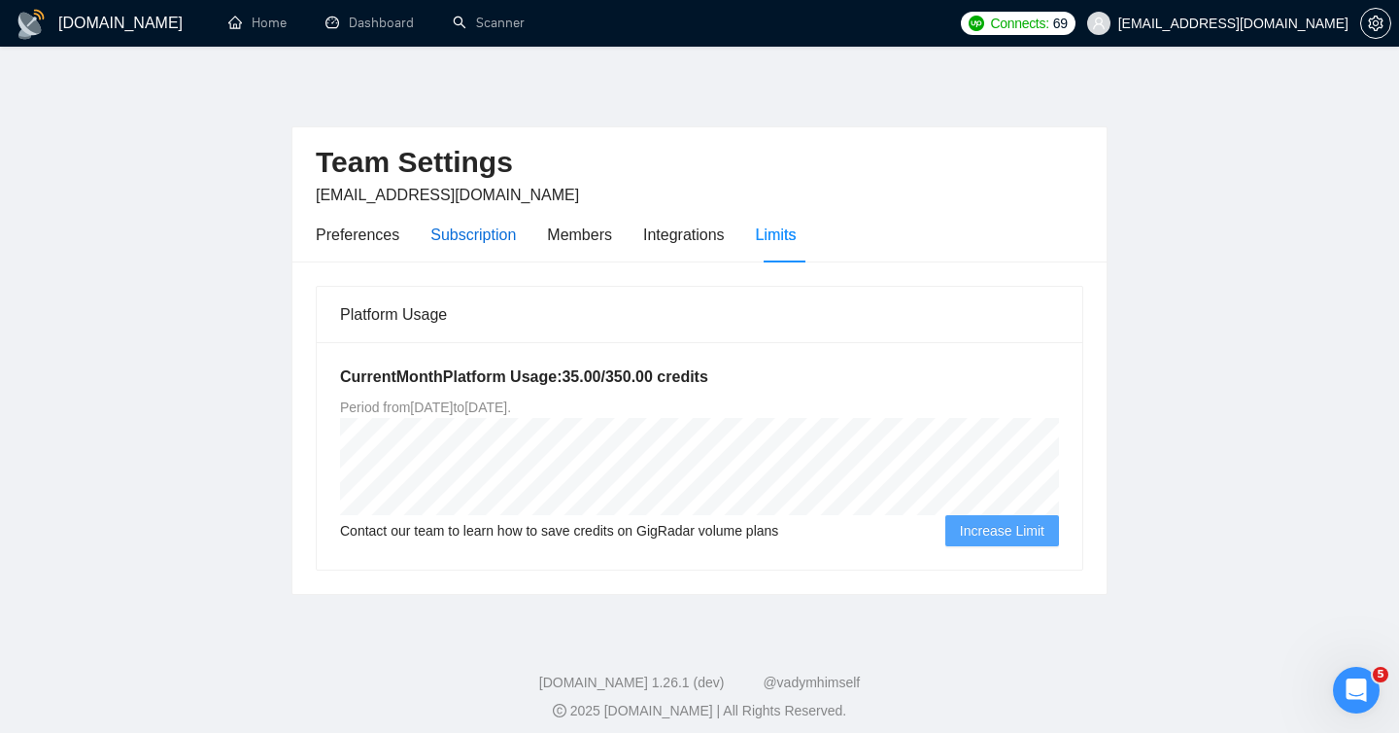
click at [477, 238] on div "Subscription" at bounding box center [474, 235] width 86 height 24
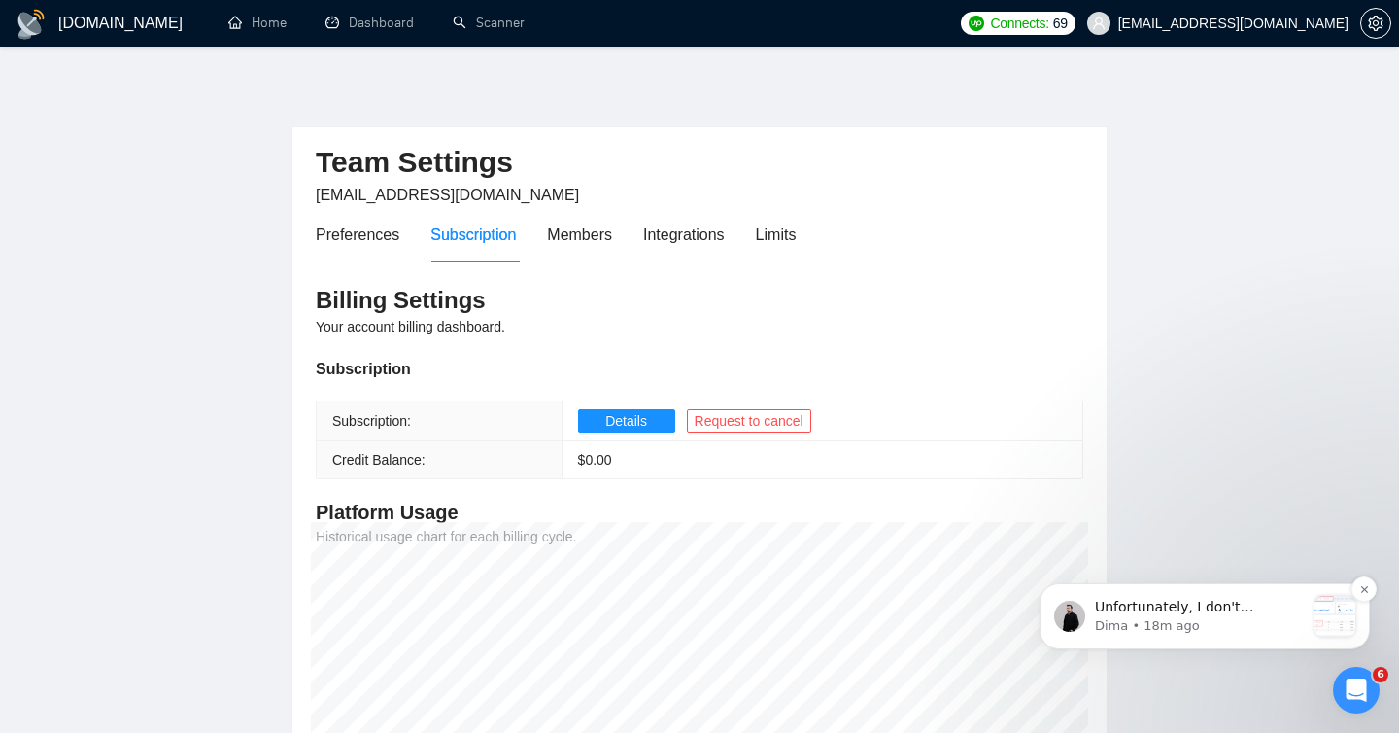
click at [1185, 626] on p "Dima • 18m ago" at bounding box center [1200, 625] width 210 height 17
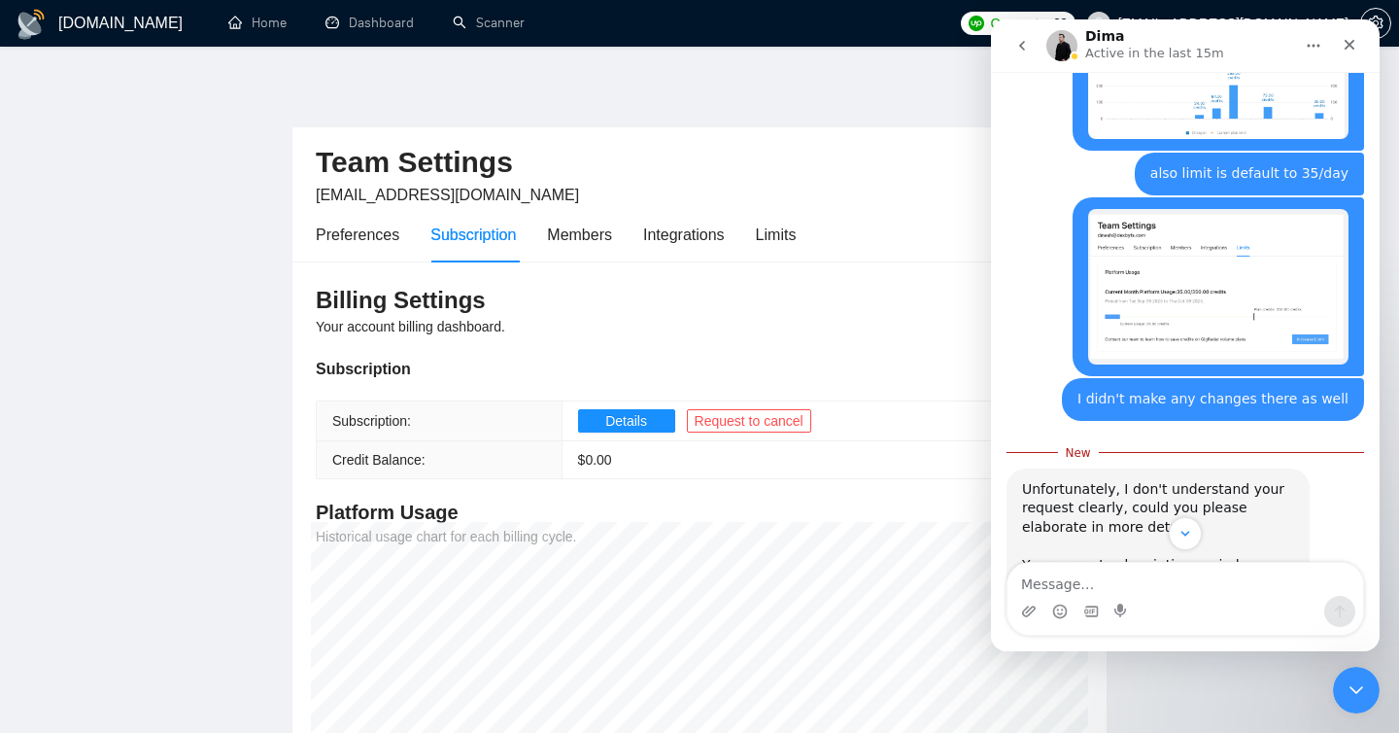
scroll to position [2746, 0]
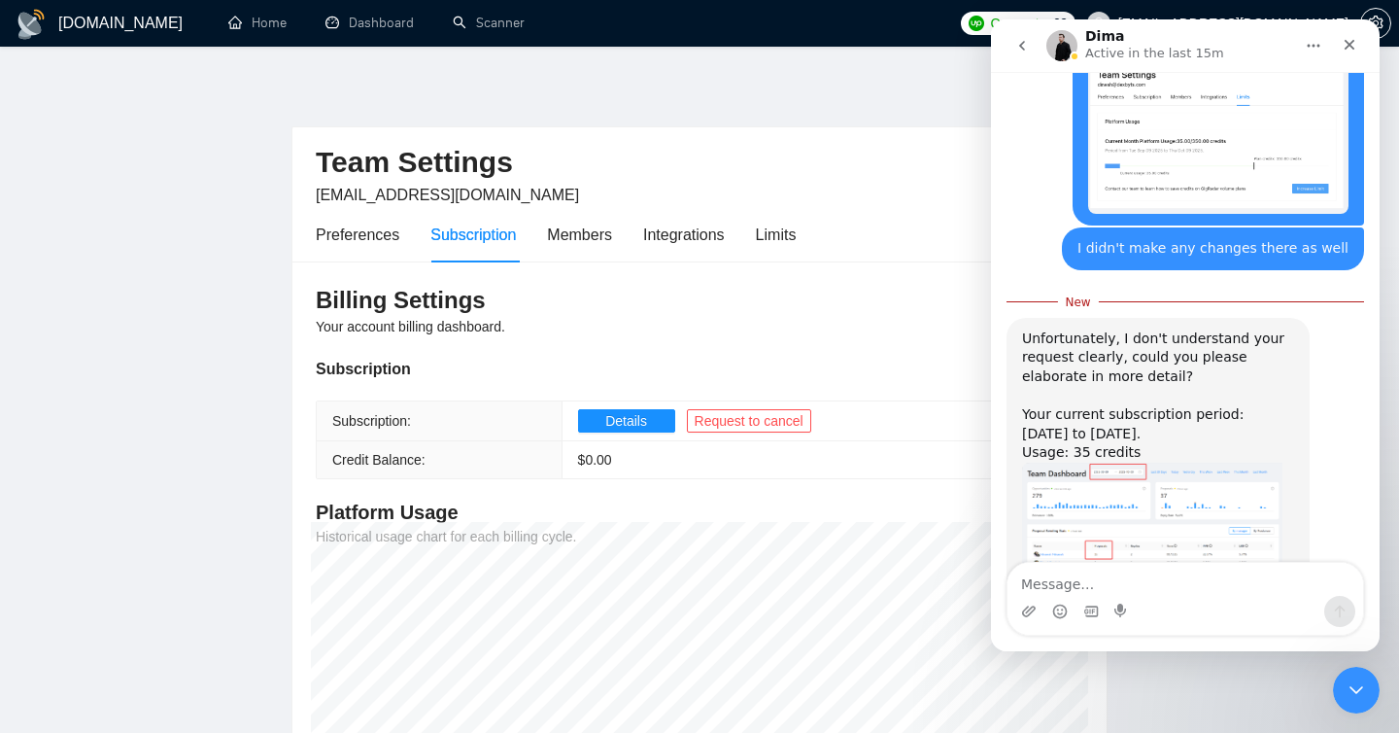
click at [1123, 592] on textarea "Message…" at bounding box center [1186, 579] width 356 height 33
type textarea "M"
type textarea "p"
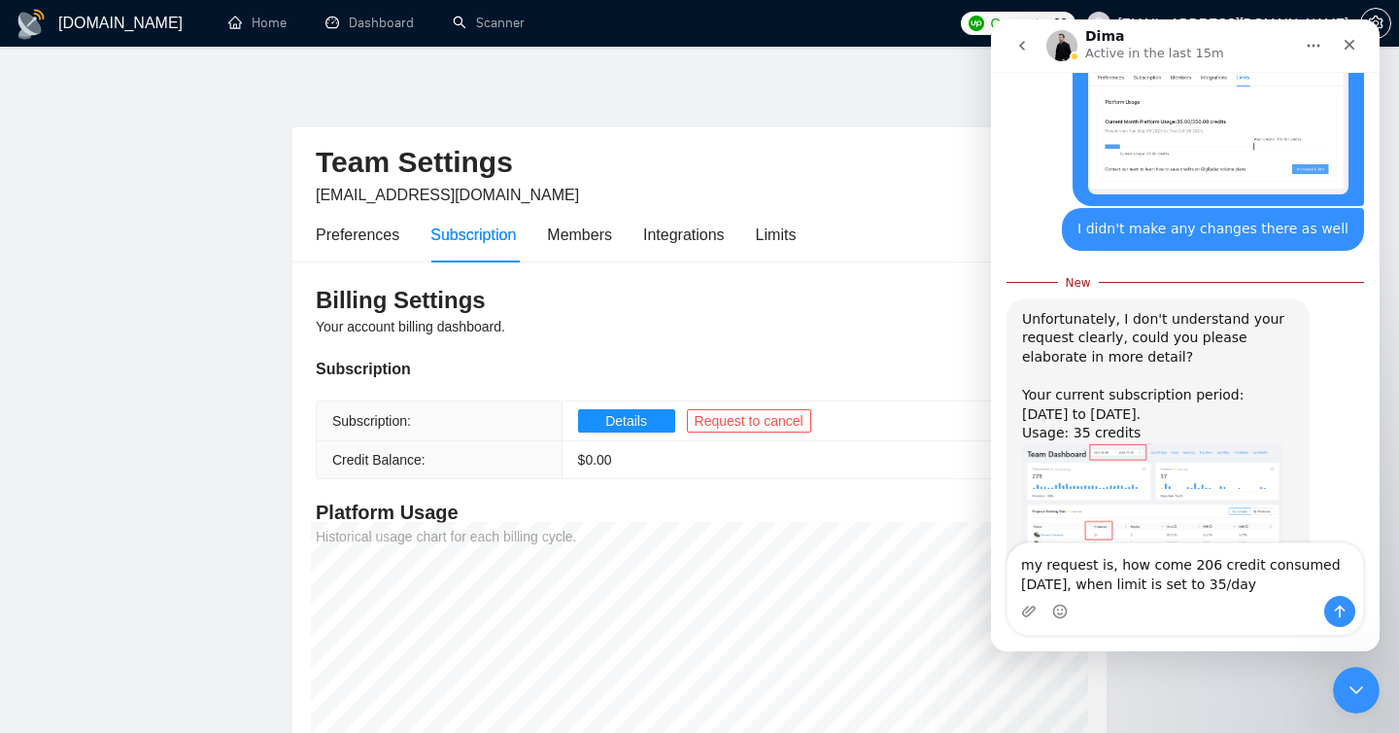
type textarea "my request is, how come 206 credit consumed [DATE], when limit is set to 35/day?"
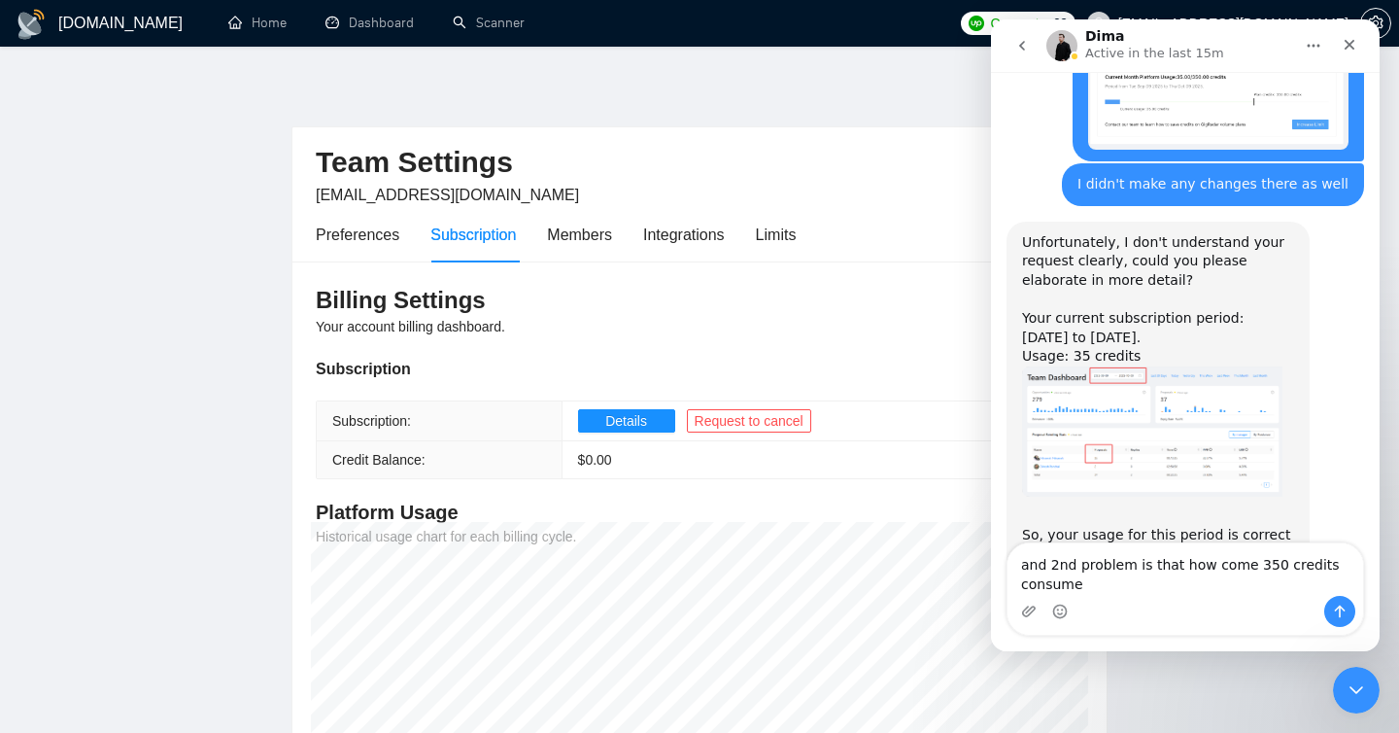
scroll to position [2830, 0]
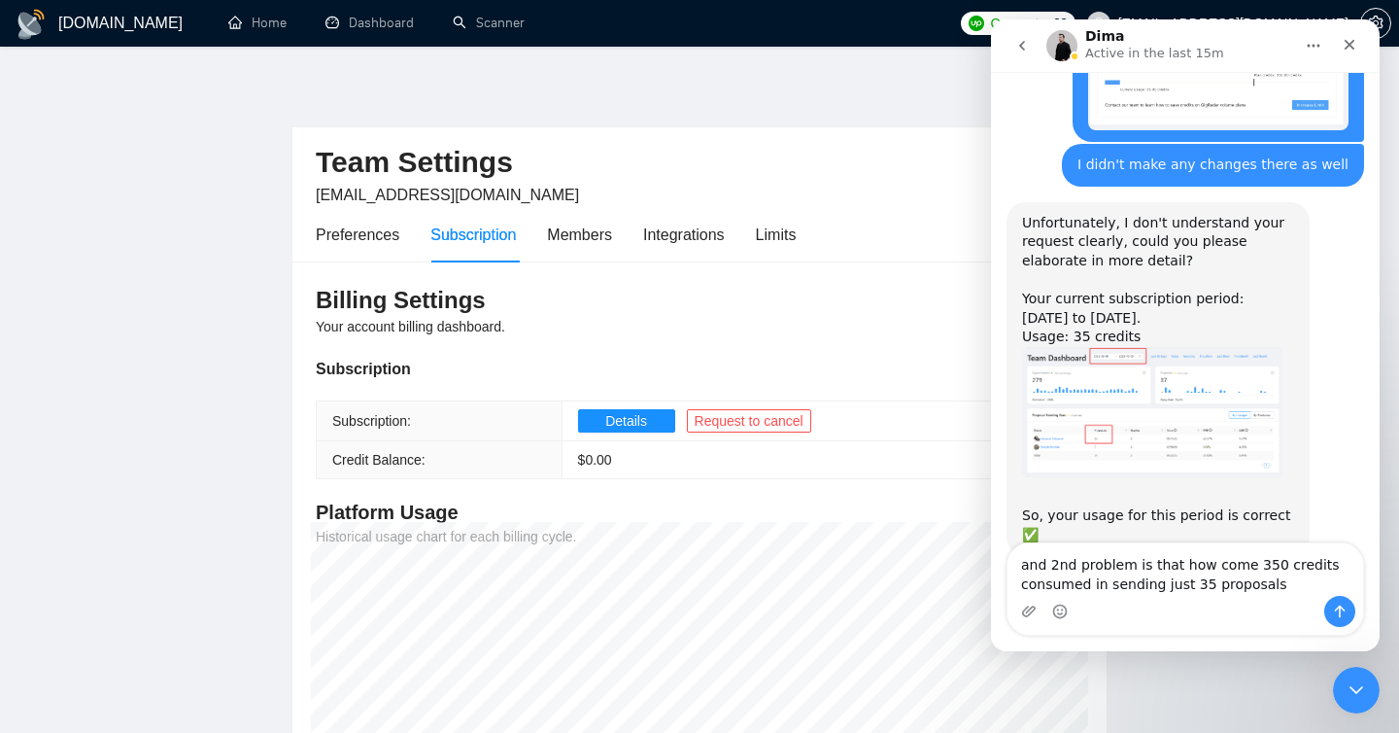
type textarea "and 2nd problem is that how come 350 credits consumed in sending just 35 propos…"
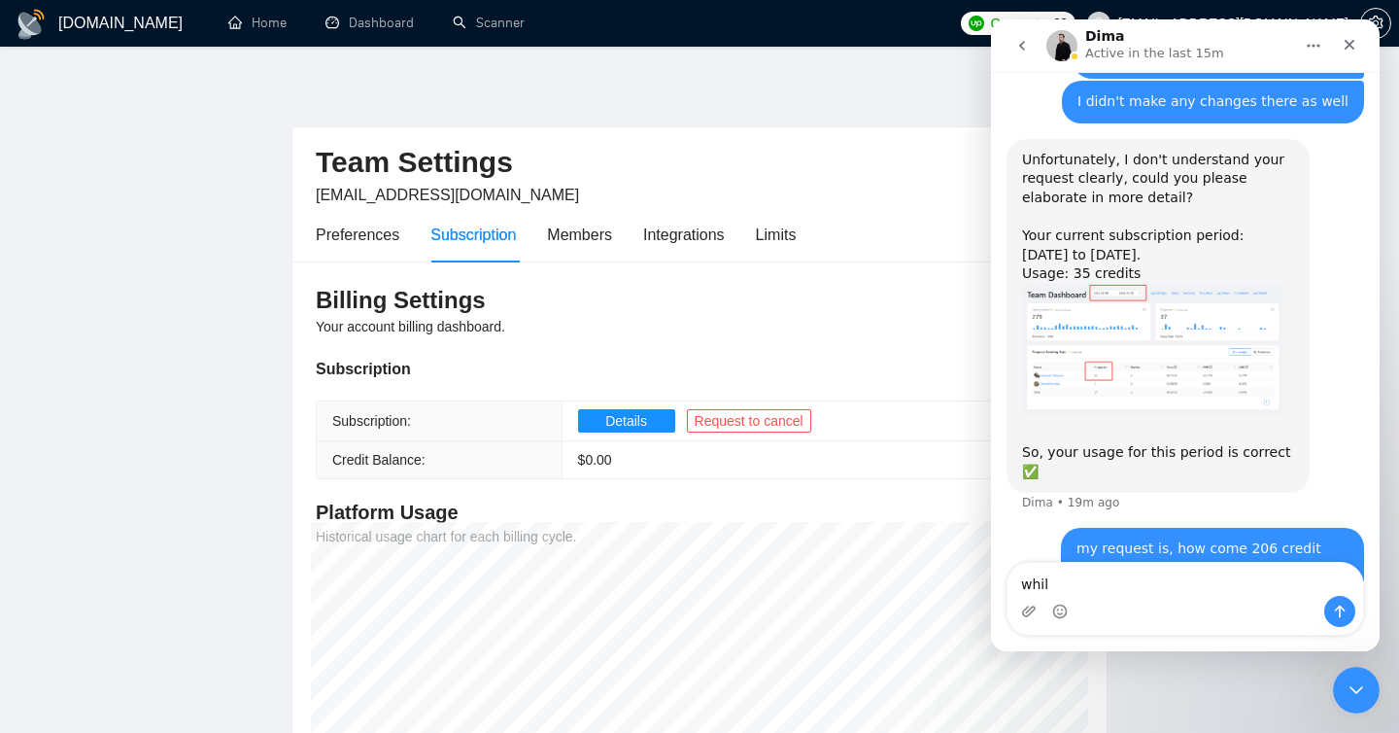
scroll to position [2913, 0]
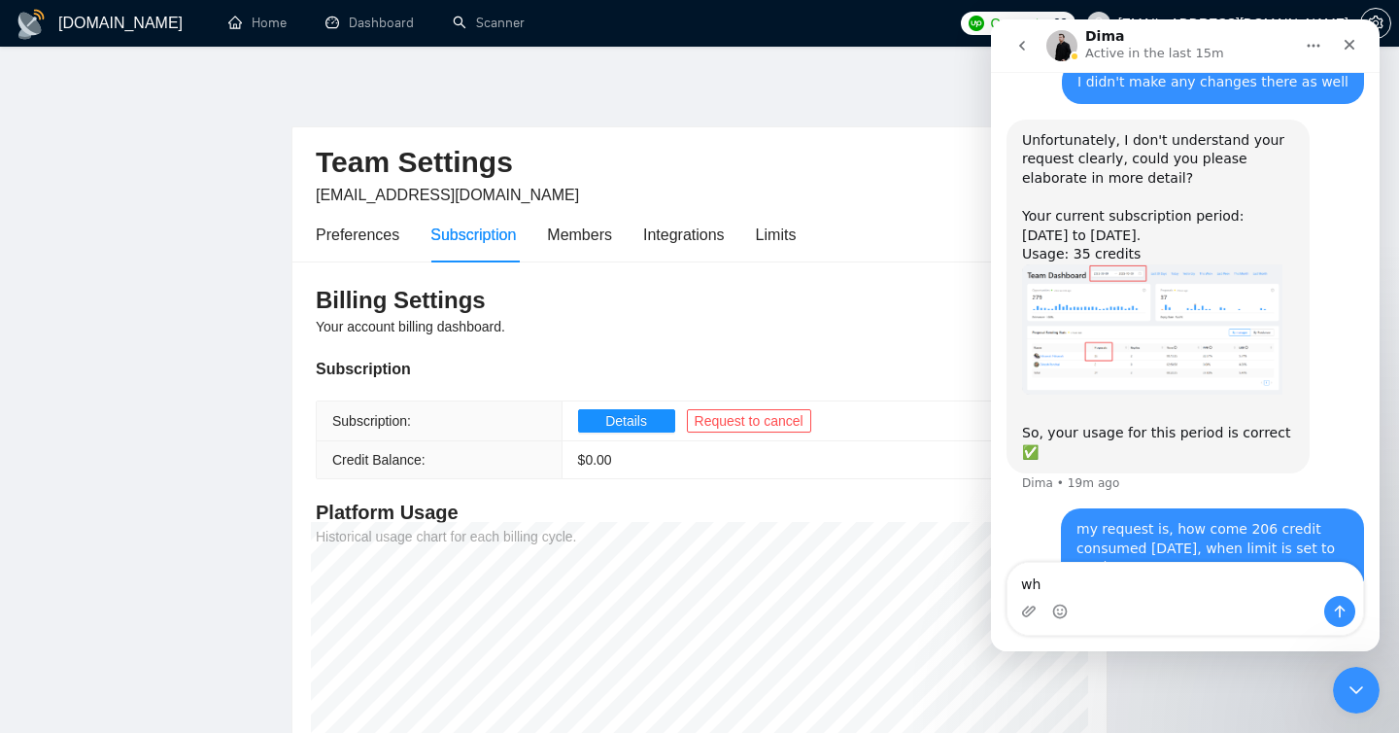
type textarea "w"
click at [1333, 603] on div "and 2nd problem is that how come 350 credits consumed in sending just 35 propos…" at bounding box center [1213, 631] width 272 height 57
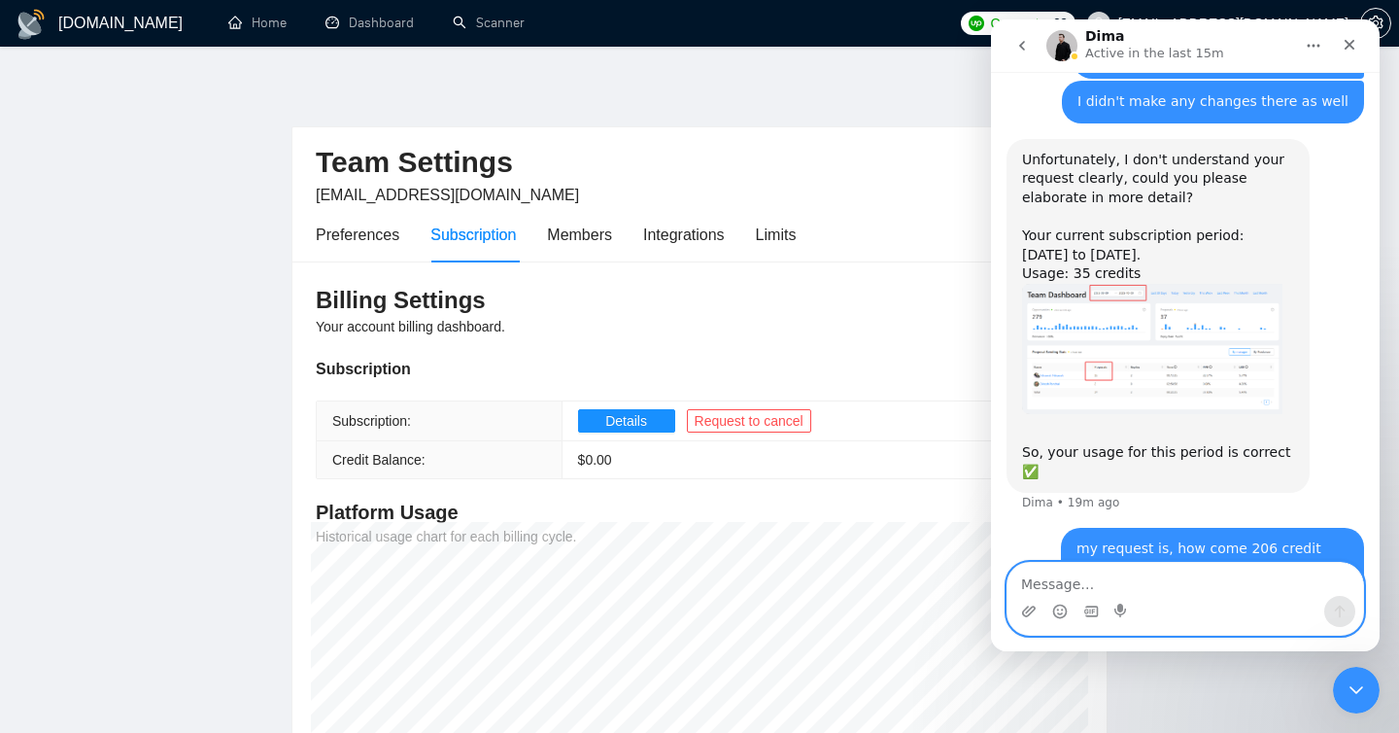
click at [1132, 589] on textarea "Message…" at bounding box center [1186, 579] width 356 height 33
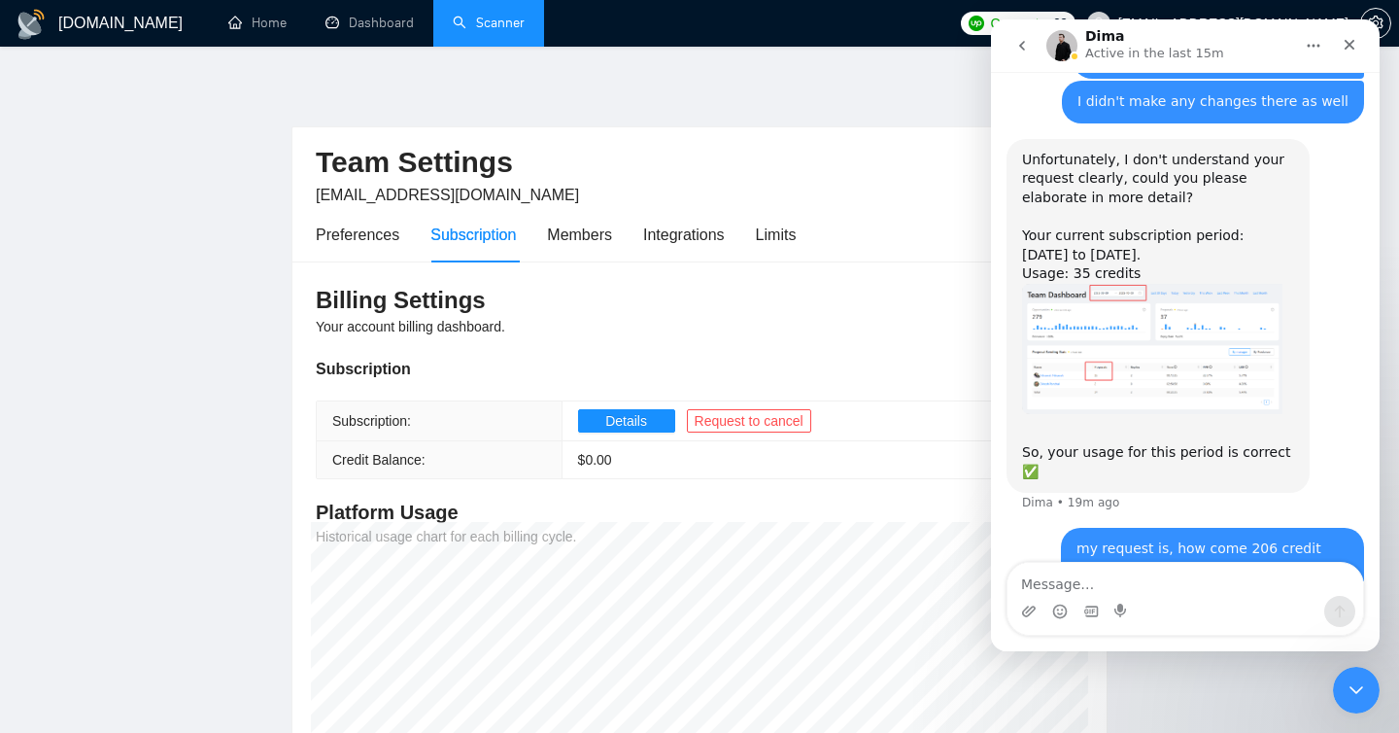
click at [497, 20] on link "Scanner" at bounding box center [489, 23] width 72 height 17
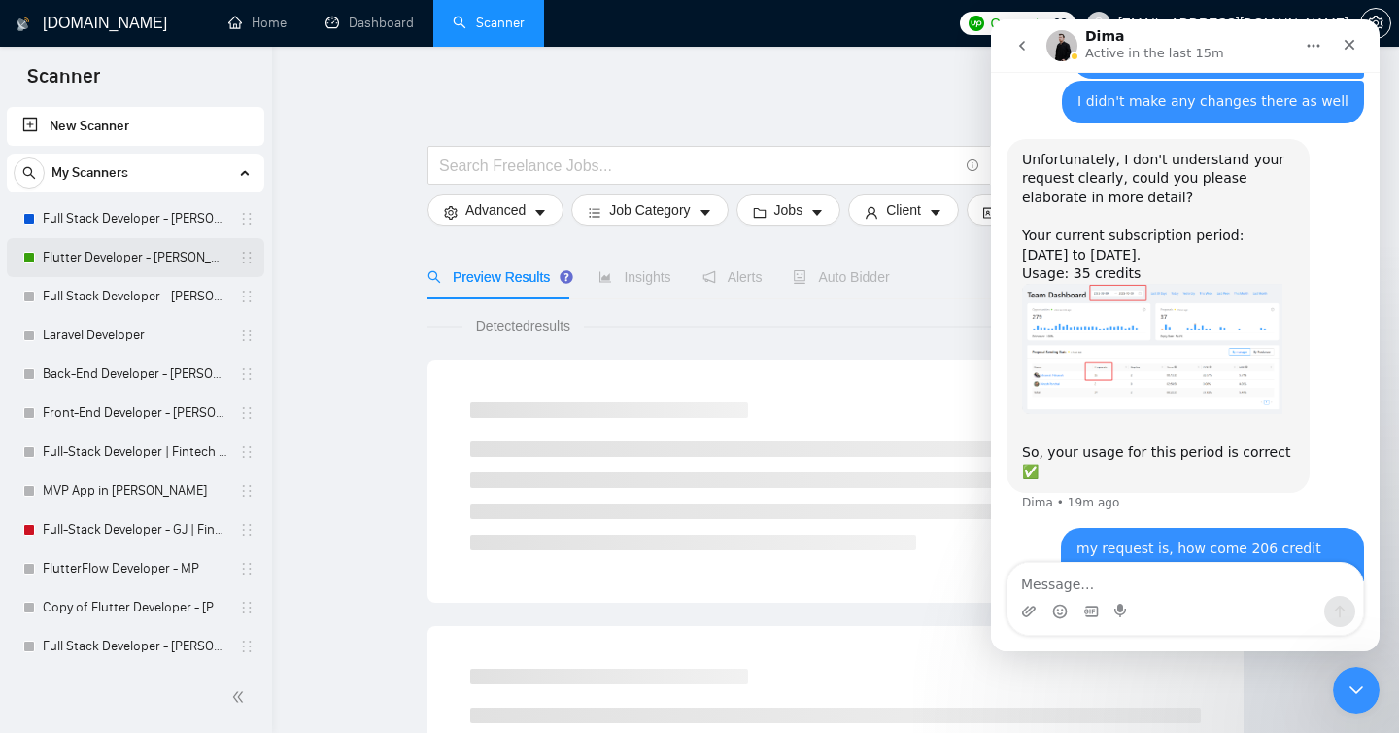
click at [148, 240] on link "Flutter Developer - [PERSON_NAME]" at bounding box center [135, 257] width 185 height 39
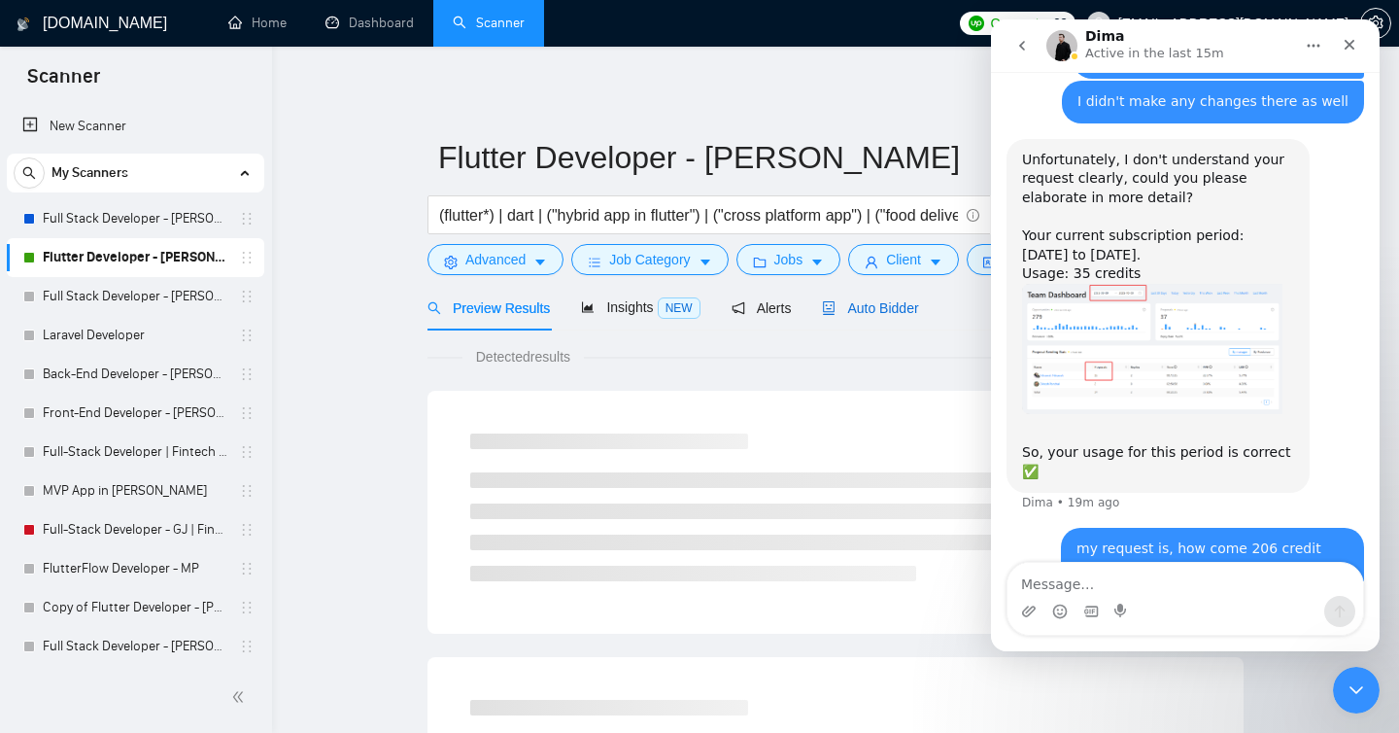
click at [885, 315] on span "Auto Bidder" at bounding box center [870, 308] width 96 height 16
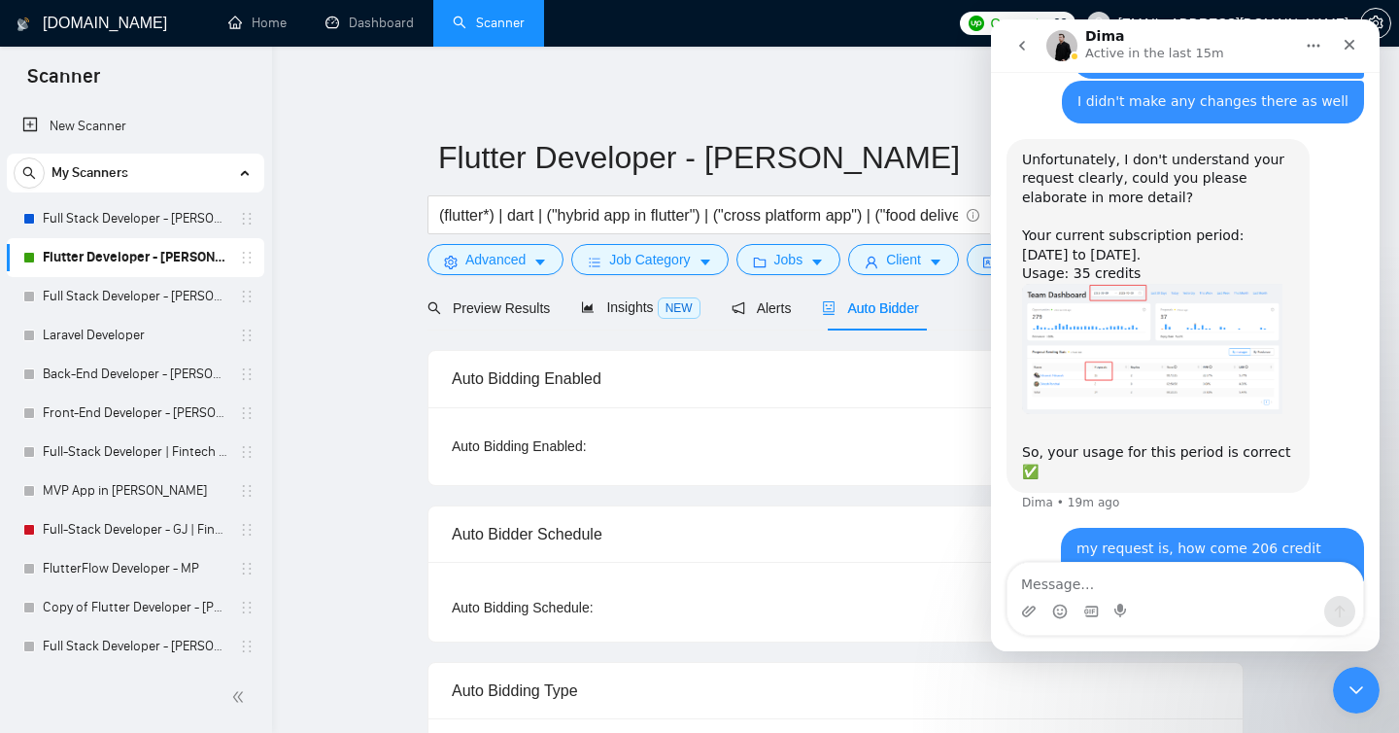
scroll to position [490, 0]
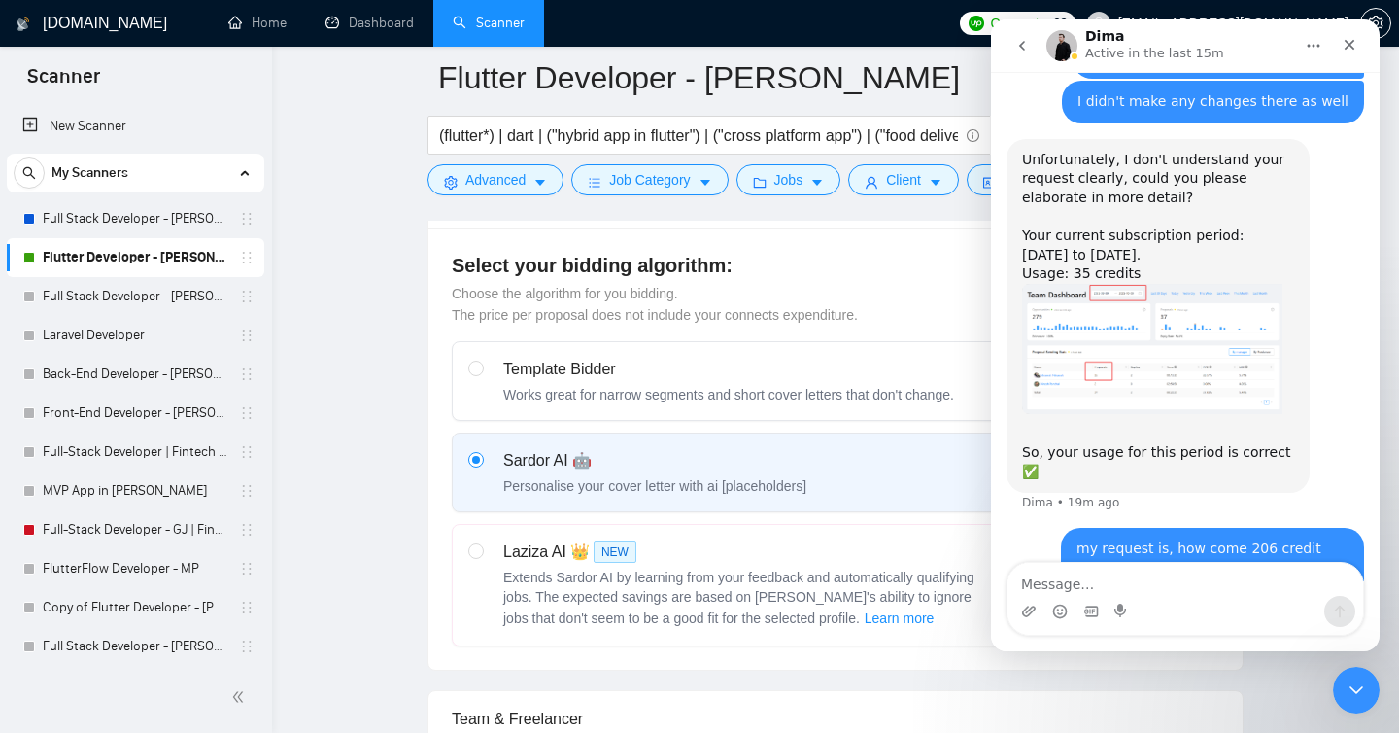
checkbox input "true"
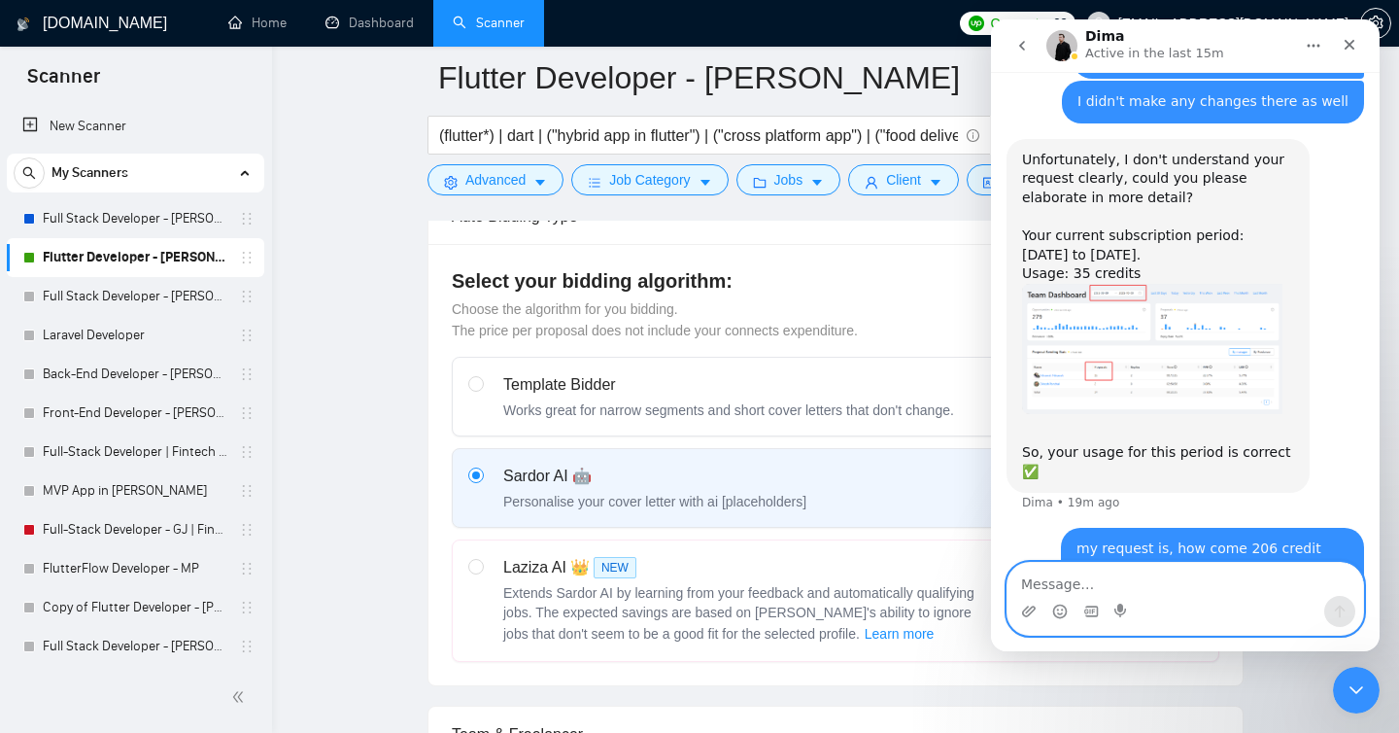
click at [1058, 586] on textarea "Message…" at bounding box center [1186, 579] width 356 height 33
type textarea "while [PERSON_NAME] AI charges $1/bid"
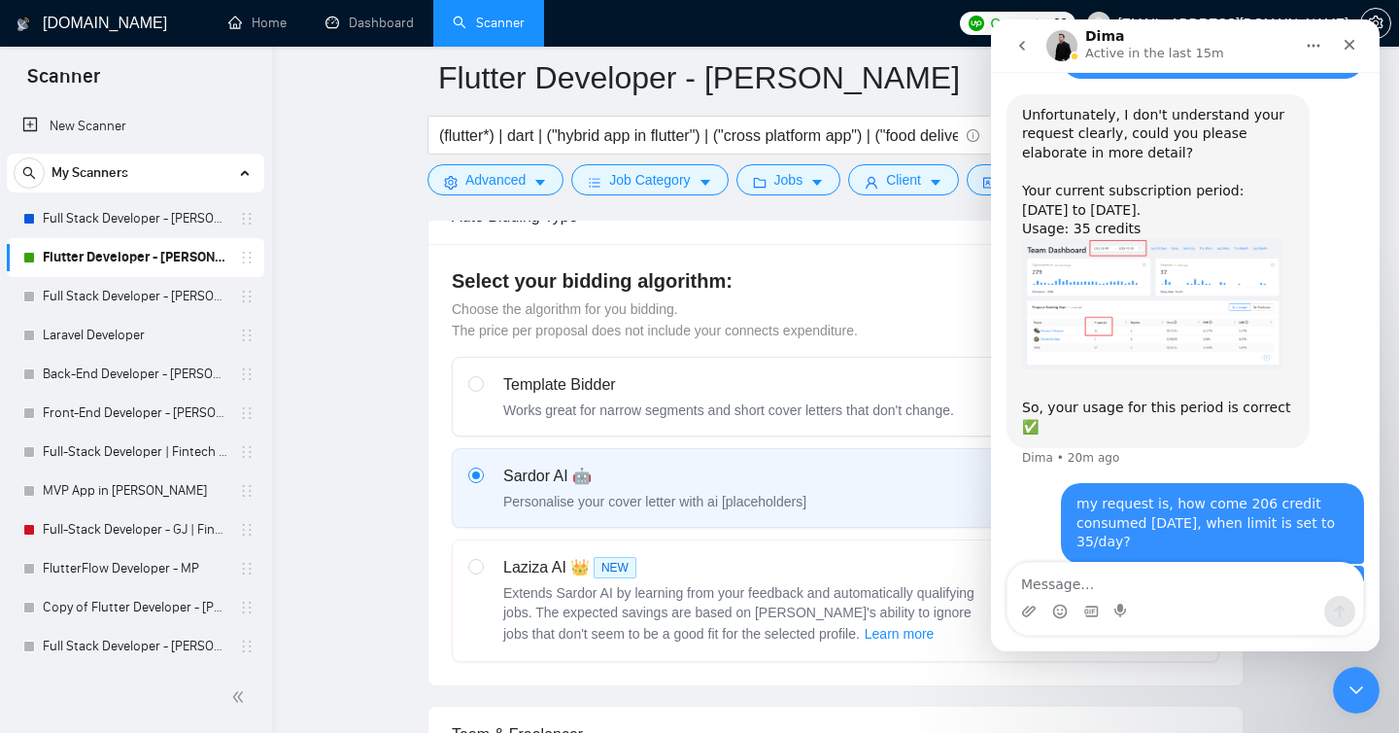
click at [1352, 43] on icon "Close" at bounding box center [1350, 45] width 11 height 11
